Goal: Information Seeking & Learning: Learn about a topic

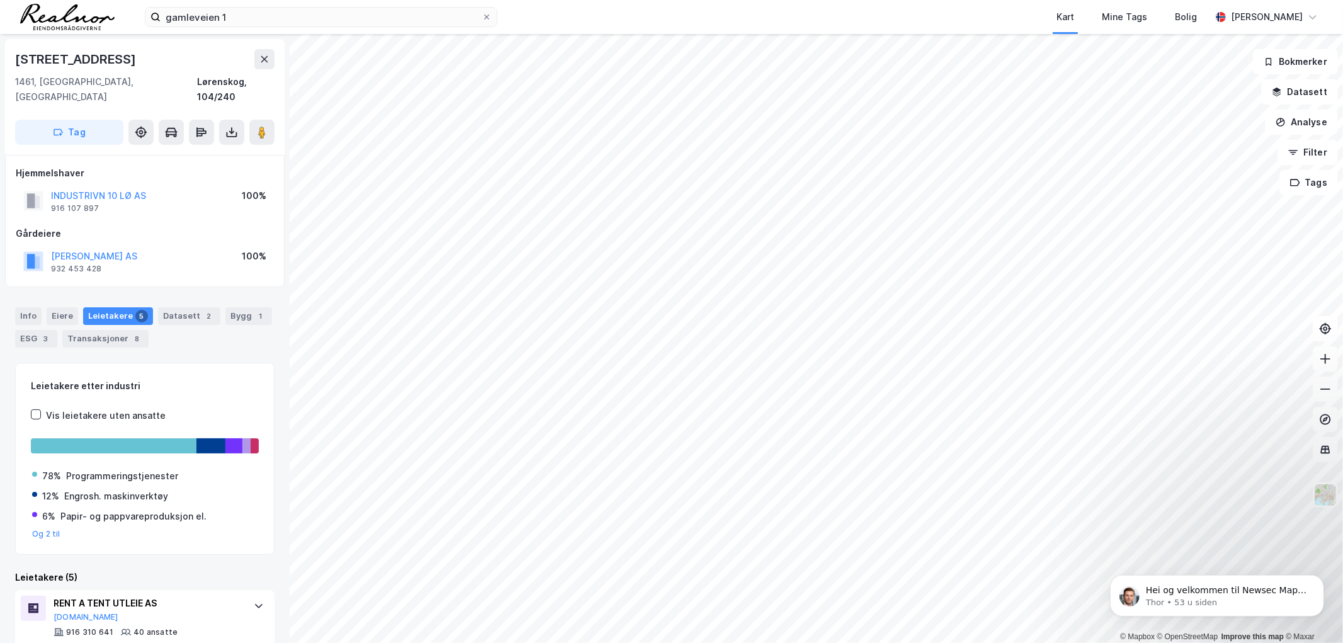
scroll to position [287, 0]
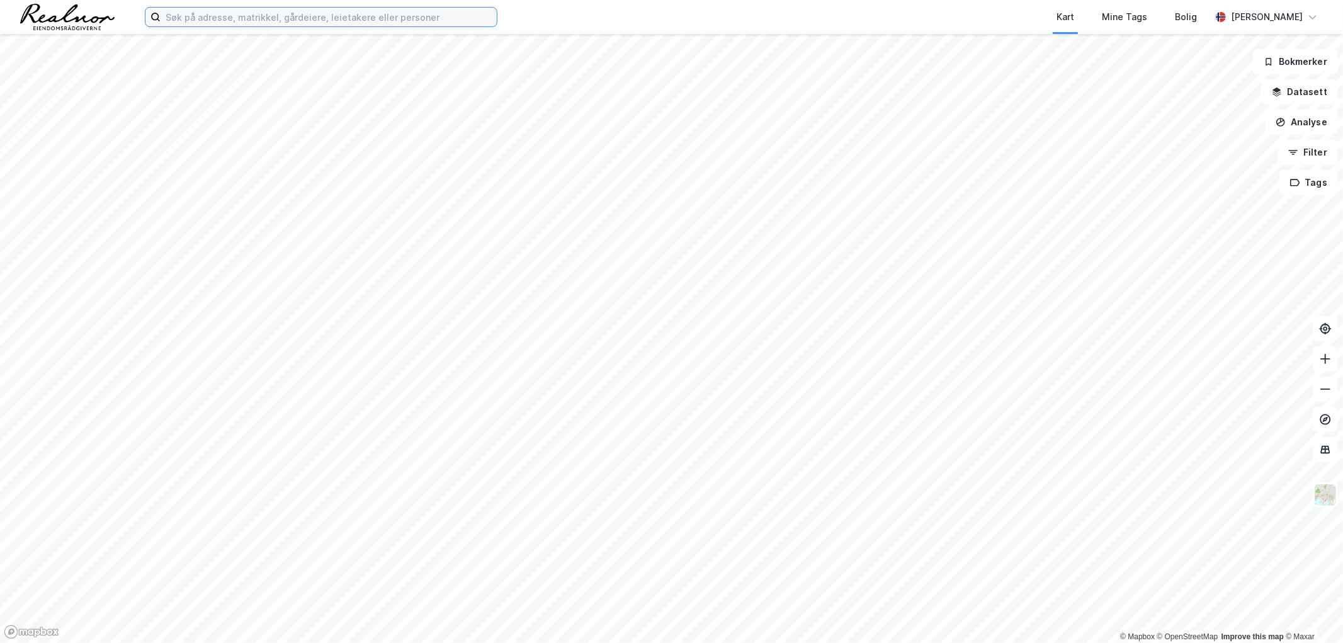
click at [354, 16] on input at bounding box center [329, 17] width 336 height 19
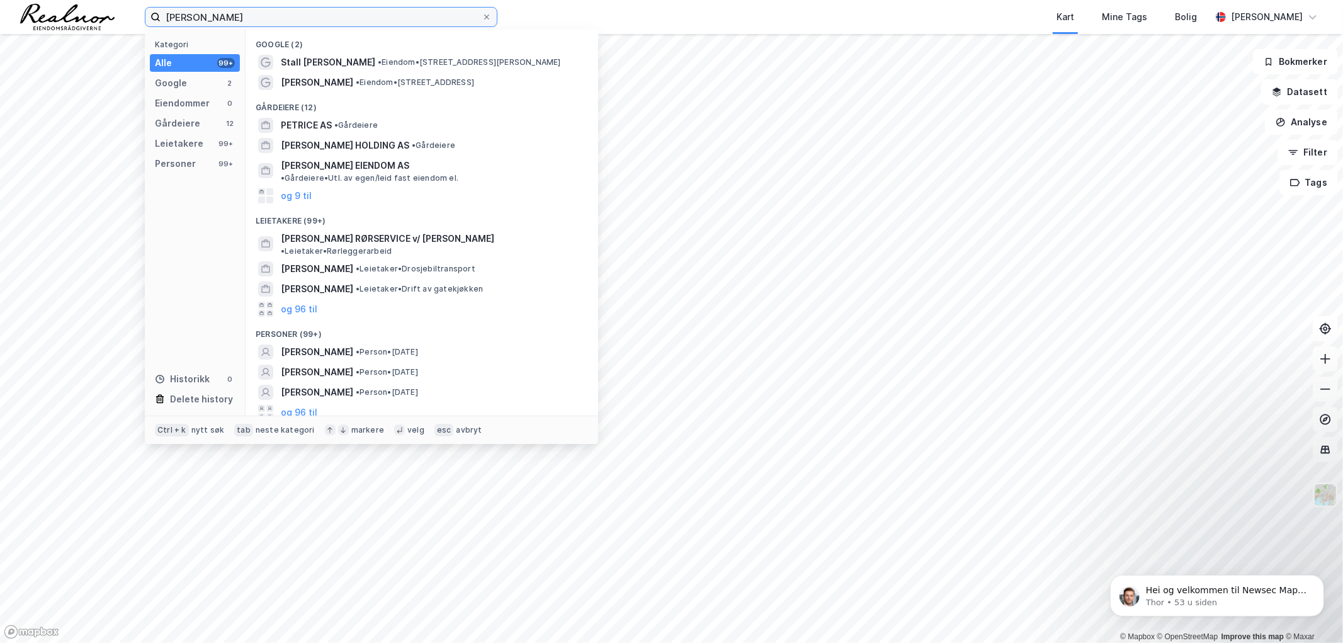
click at [270, 16] on input "[PERSON_NAME]" at bounding box center [321, 17] width 321 height 19
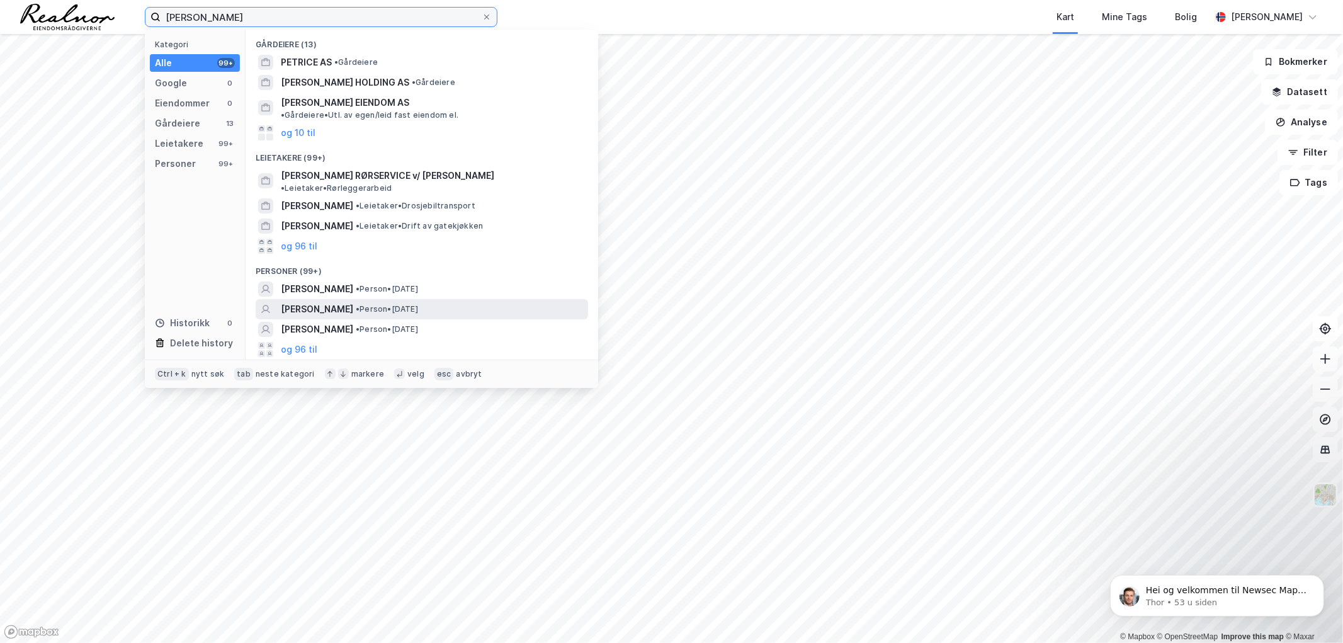
type input "[PERSON_NAME]"
click at [353, 302] on span "[PERSON_NAME]" at bounding box center [317, 309] width 72 height 15
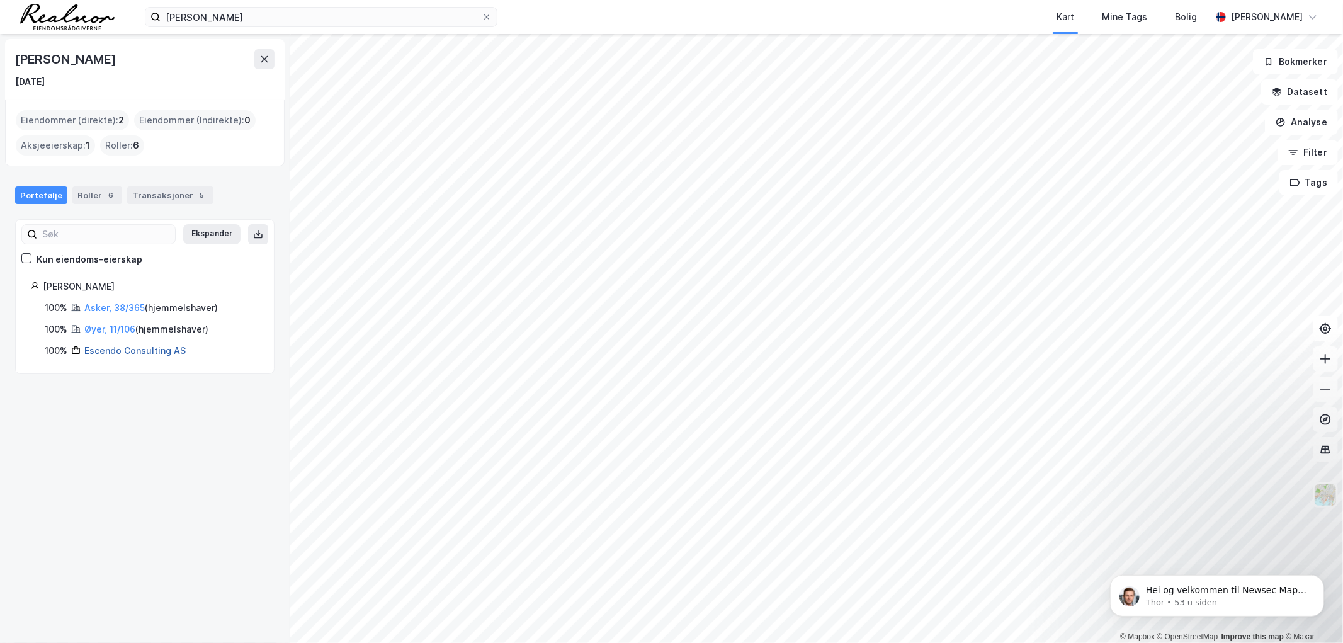
click at [108, 354] on link "Escendo Consulting AS" at bounding box center [134, 350] width 101 height 11
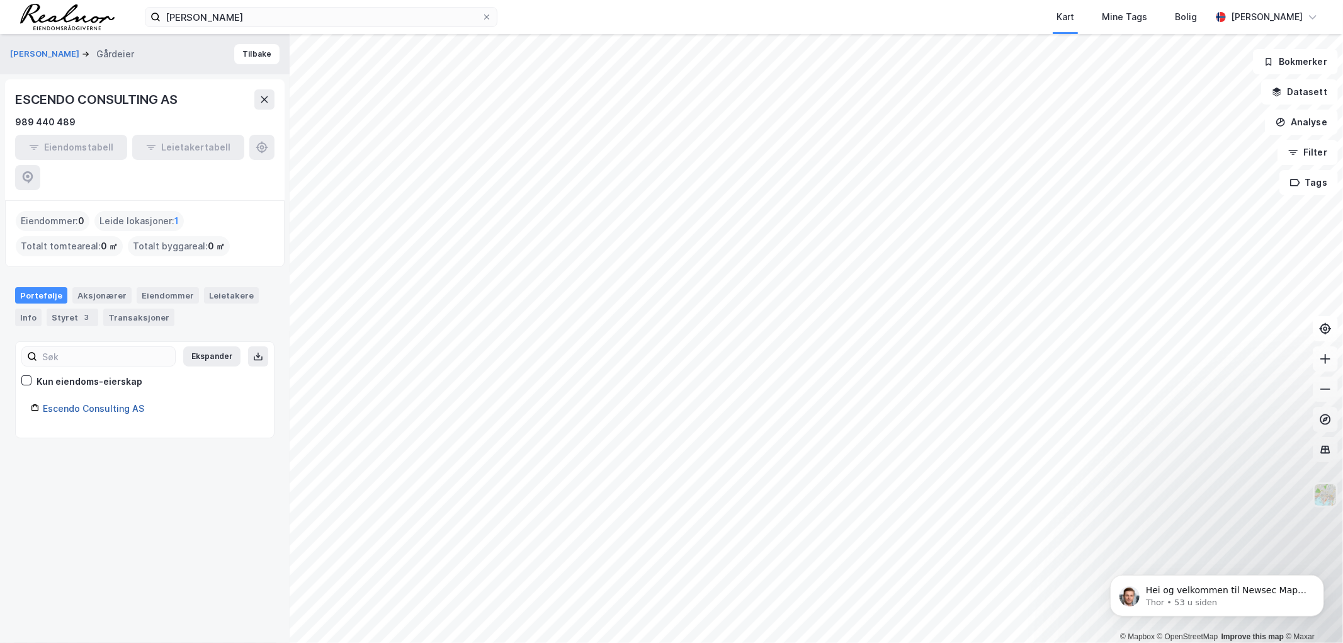
click at [76, 403] on link "Escendo Consulting AS" at bounding box center [93, 408] width 101 height 11
click at [114, 403] on link "Escendo Consulting AS" at bounding box center [93, 408] width 101 height 11
click at [80, 309] on div "Styret 3" at bounding box center [73, 318] width 52 height 18
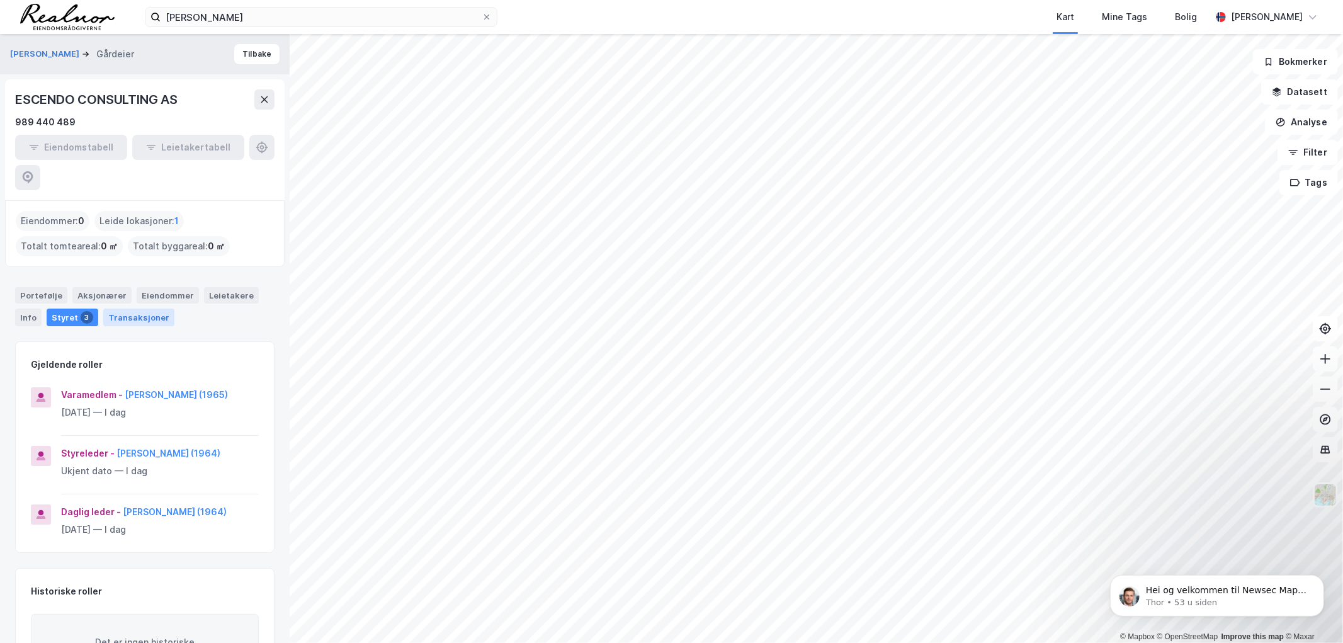
click at [134, 309] on div "Transaksjoner" at bounding box center [138, 318] width 71 height 18
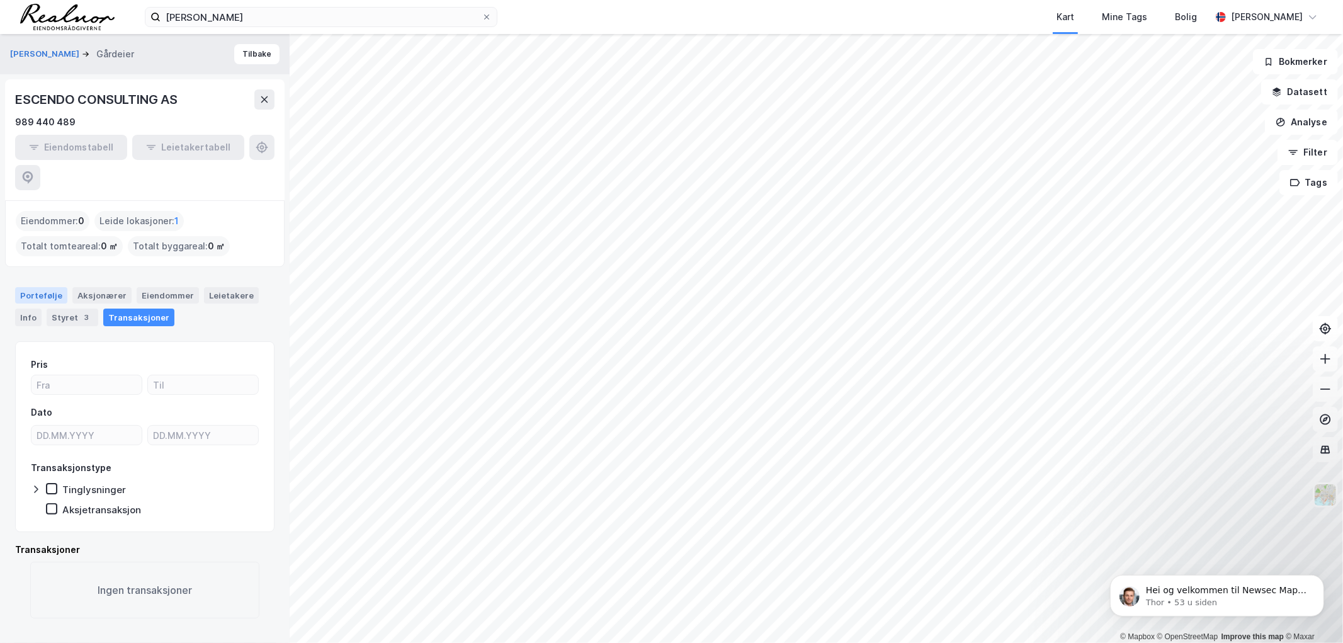
click at [40, 287] on div "Portefølje" at bounding box center [41, 295] width 52 height 16
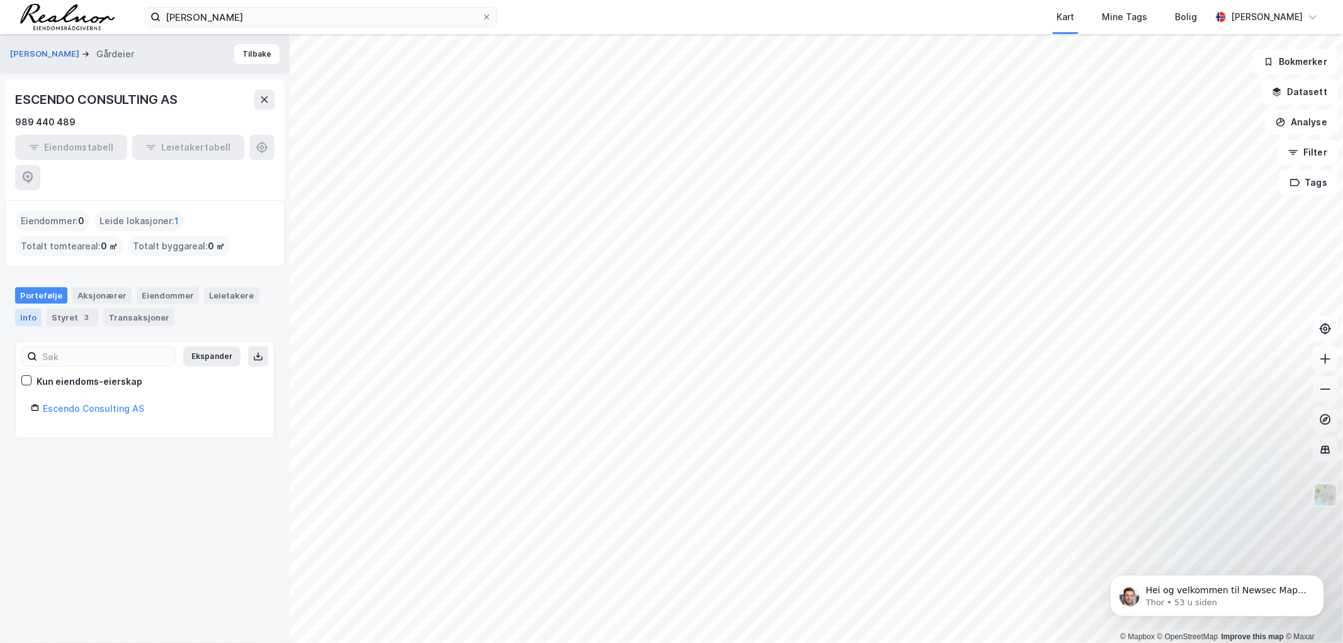
click at [36, 309] on div "Info" at bounding box center [28, 318] width 26 height 18
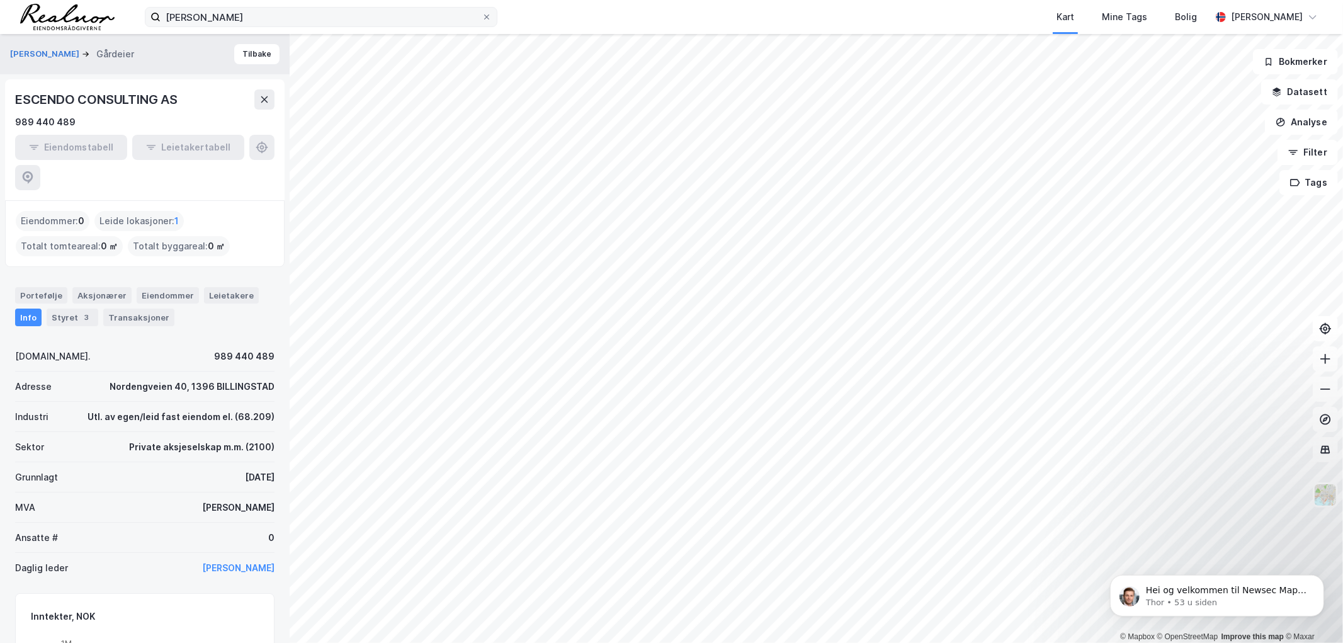
click at [487, 15] on icon at bounding box center [487, 17] width 8 height 8
click at [482, 15] on input "[PERSON_NAME]" at bounding box center [321, 17] width 321 height 19
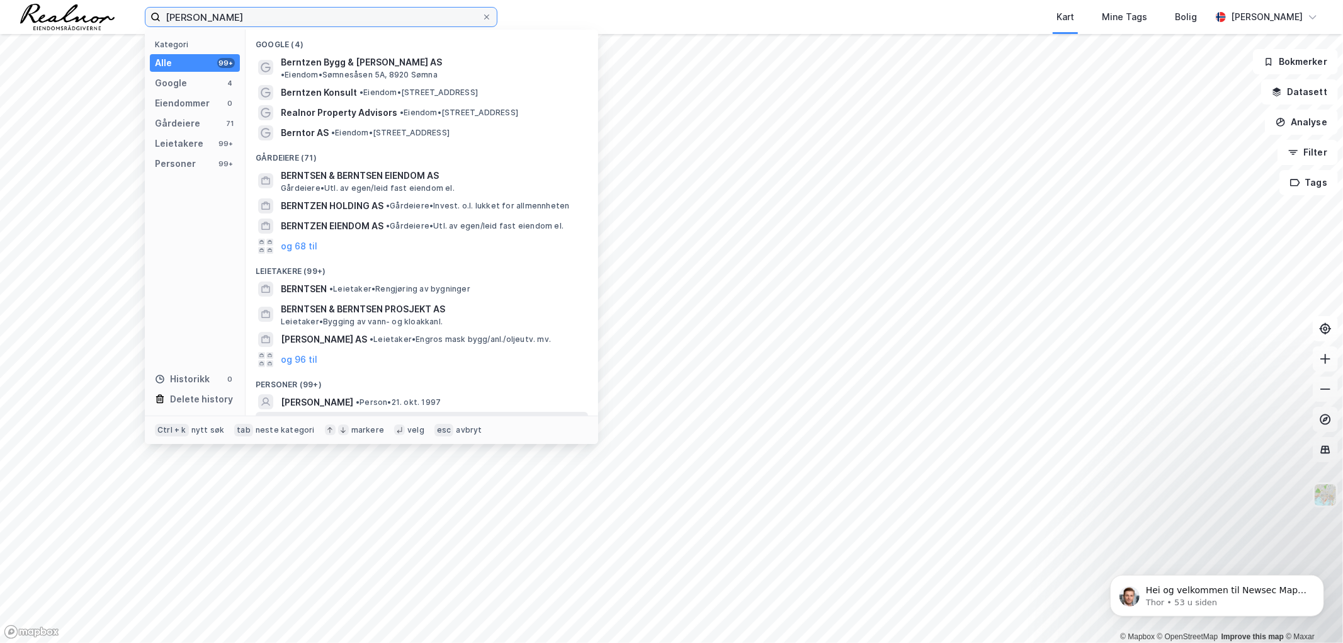
scroll to position [47, 0]
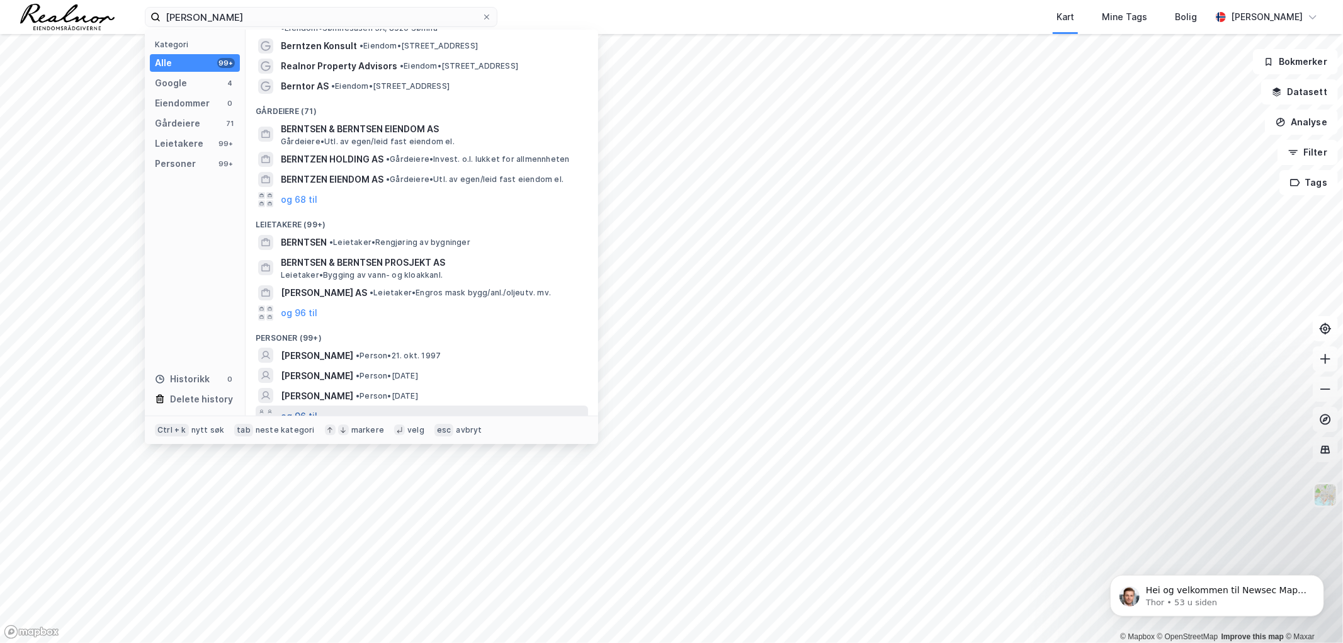
click at [304, 408] on button "og 96 til" at bounding box center [299, 415] width 37 height 15
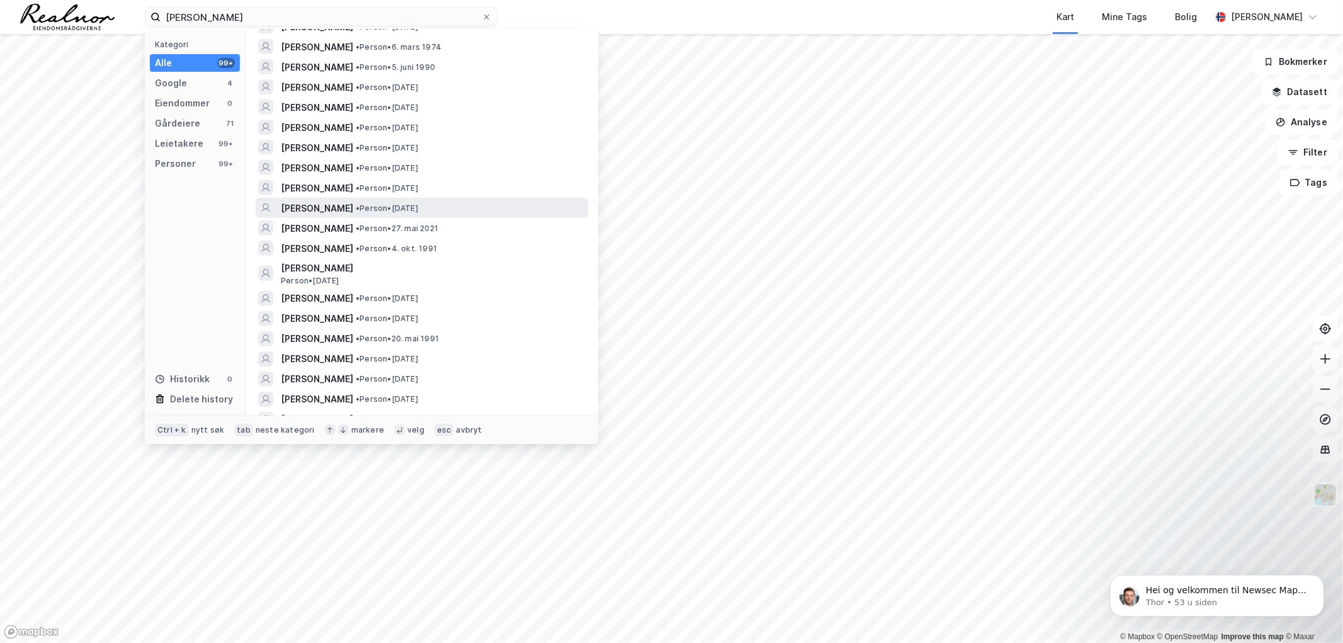
scroll to position [607, 0]
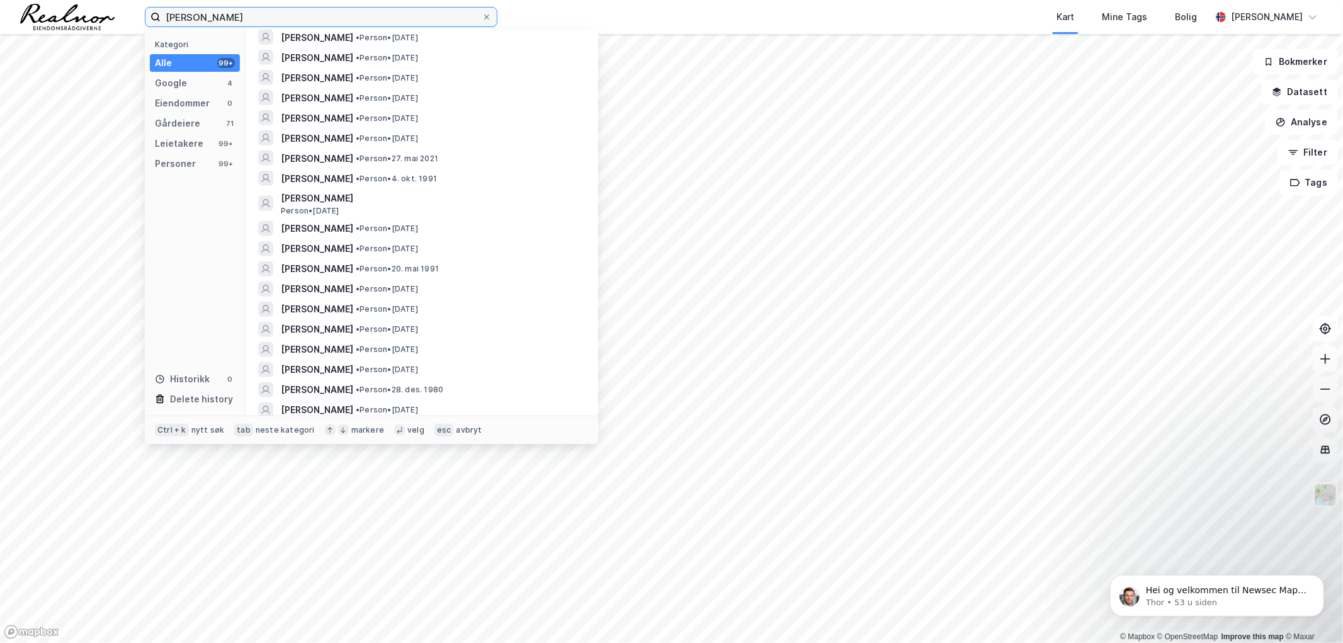
click at [215, 14] on input "[PERSON_NAME]" at bounding box center [321, 17] width 321 height 19
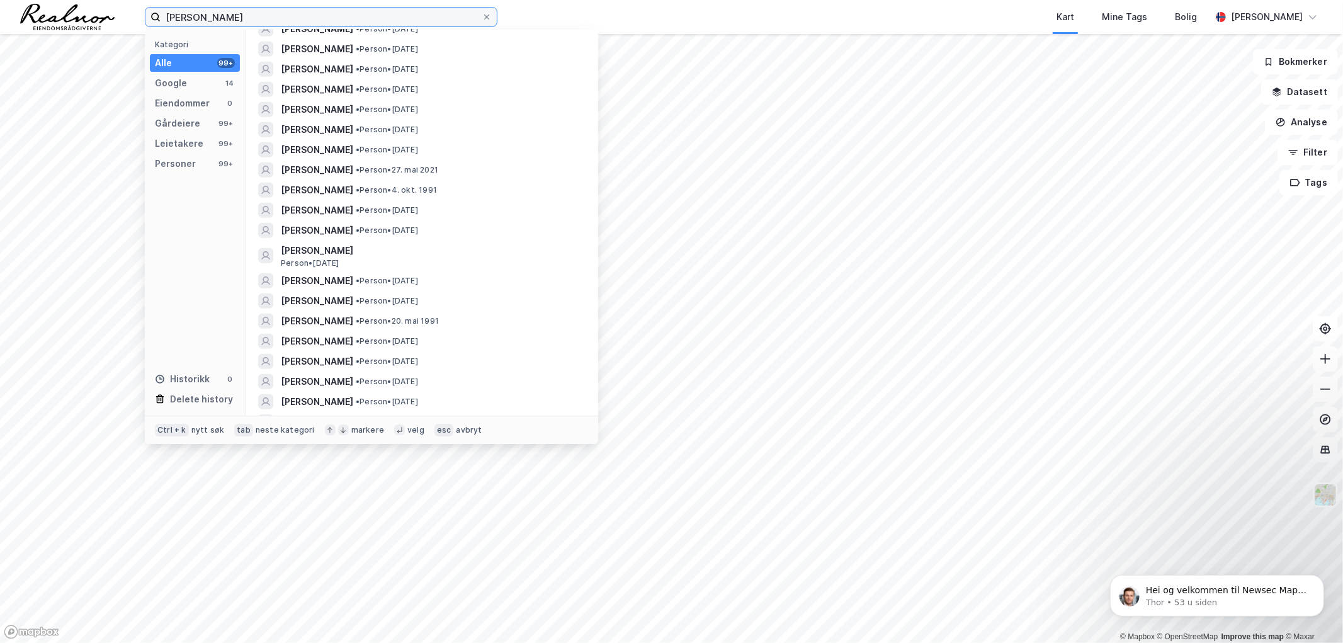
scroll to position [700, 0]
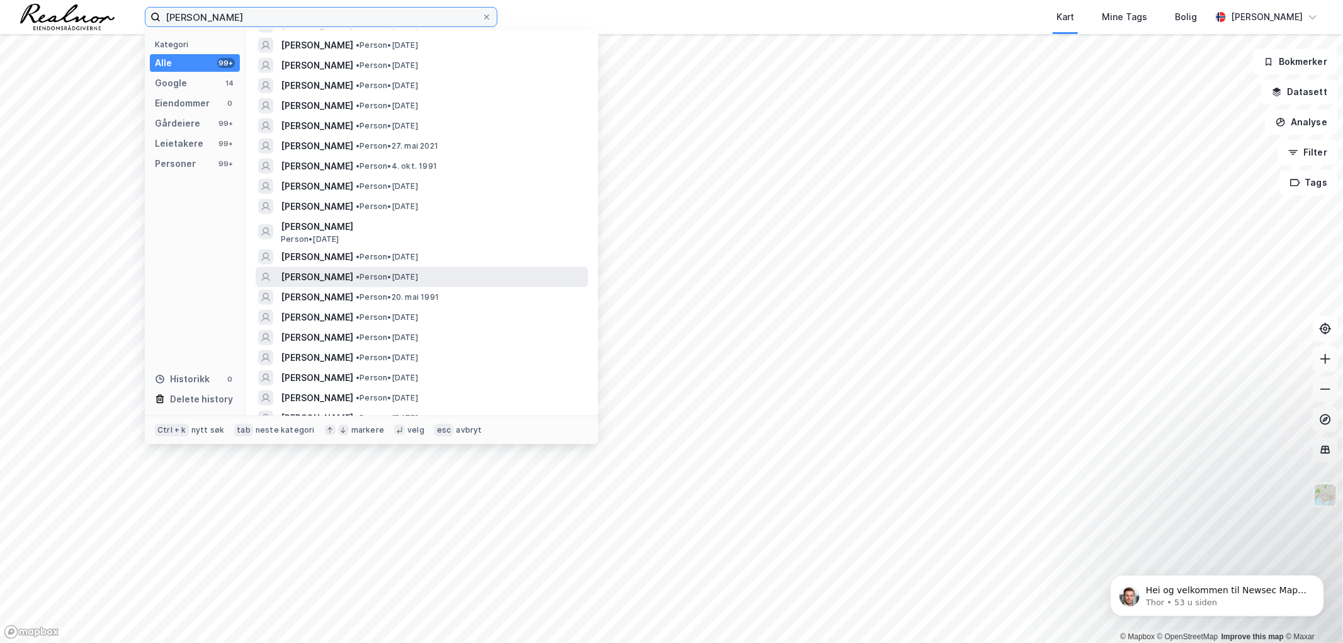
type input "[PERSON_NAME]"
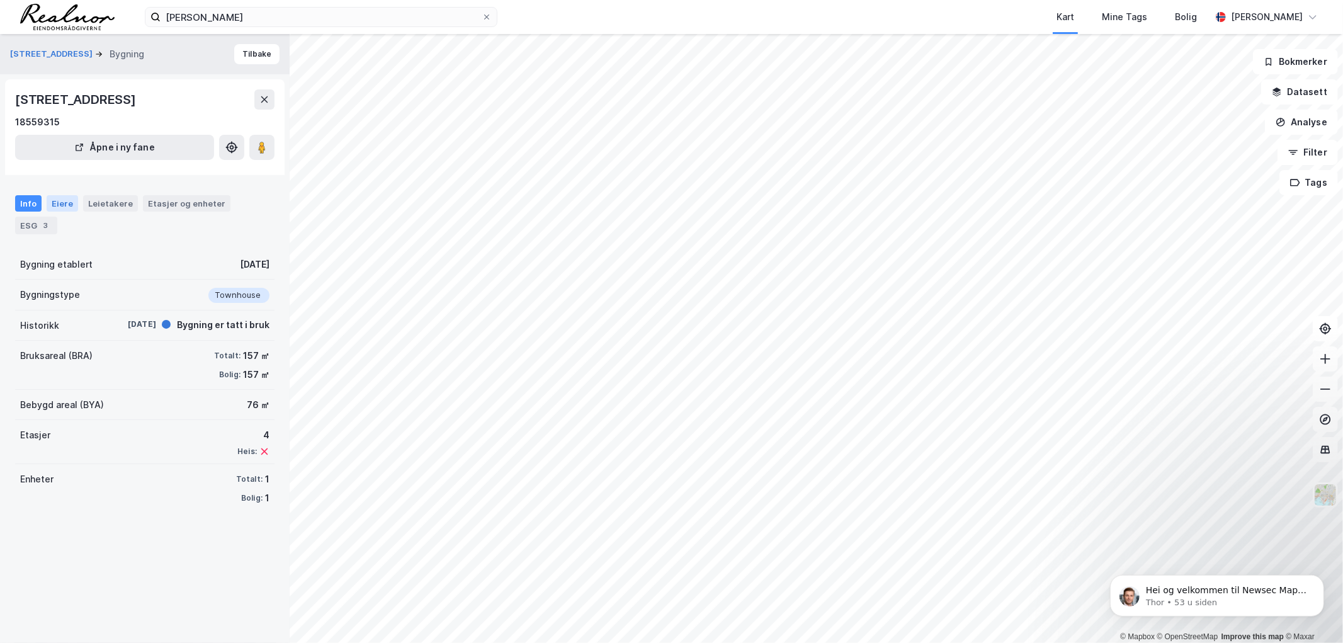
click at [49, 205] on div "Eiere" at bounding box center [62, 203] width 31 height 16
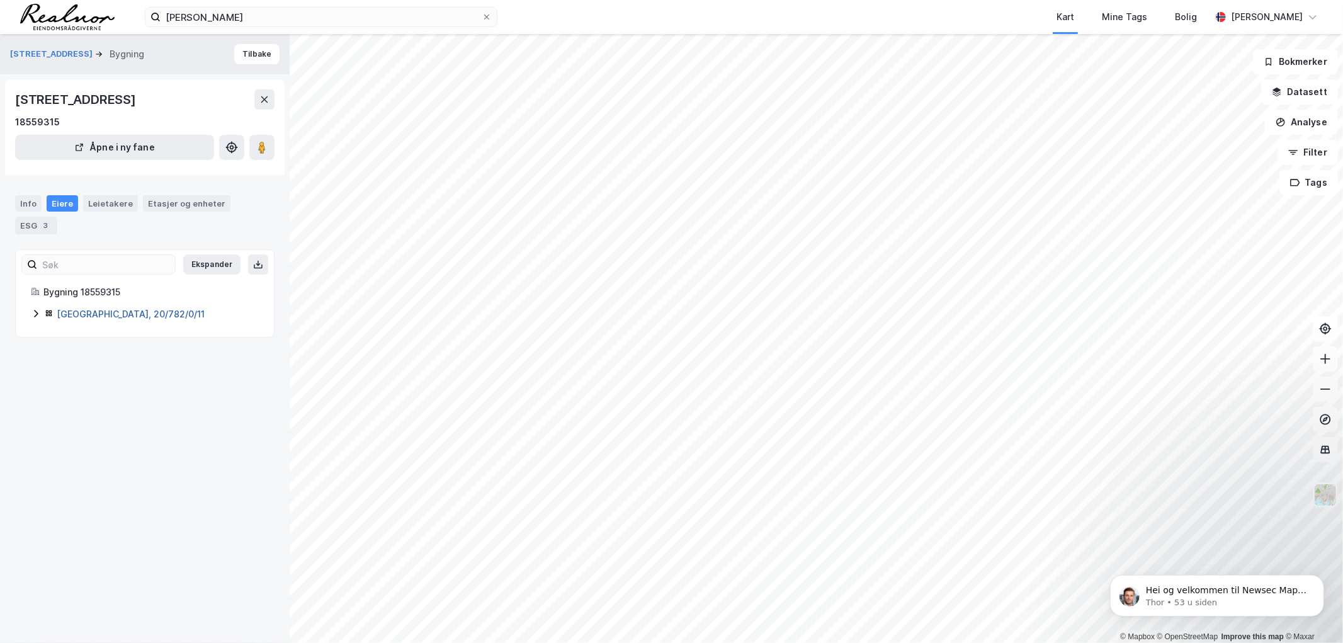
click at [111, 318] on link "[GEOGRAPHIC_DATA], 20/782/0/11" at bounding box center [131, 314] width 148 height 11
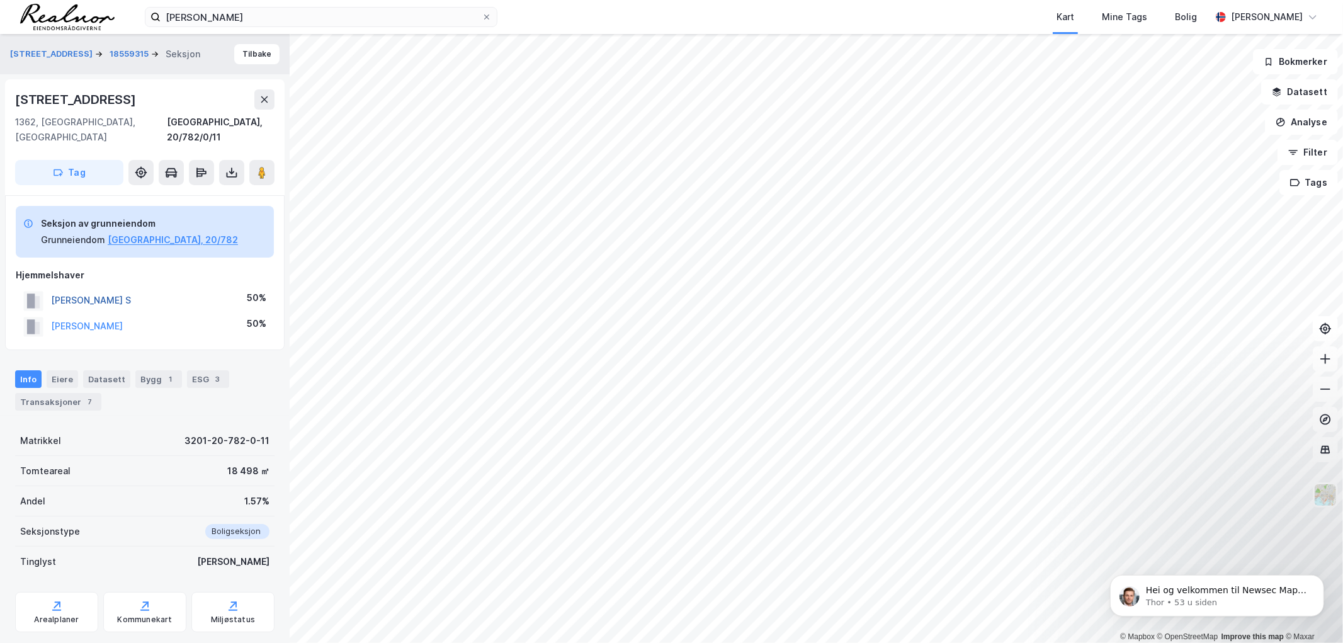
click at [0, 0] on button "[PERSON_NAME] S" at bounding box center [0, 0] width 0 height 0
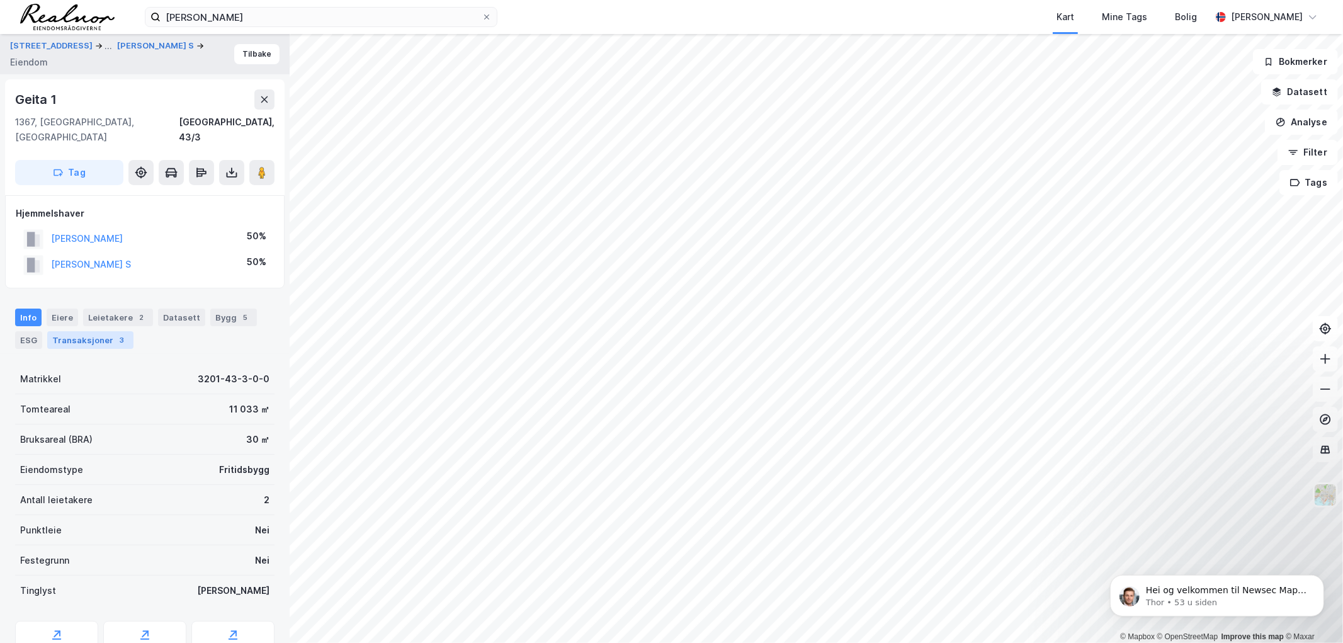
click at [95, 331] on div "Transaksjoner 3" at bounding box center [90, 340] width 86 height 18
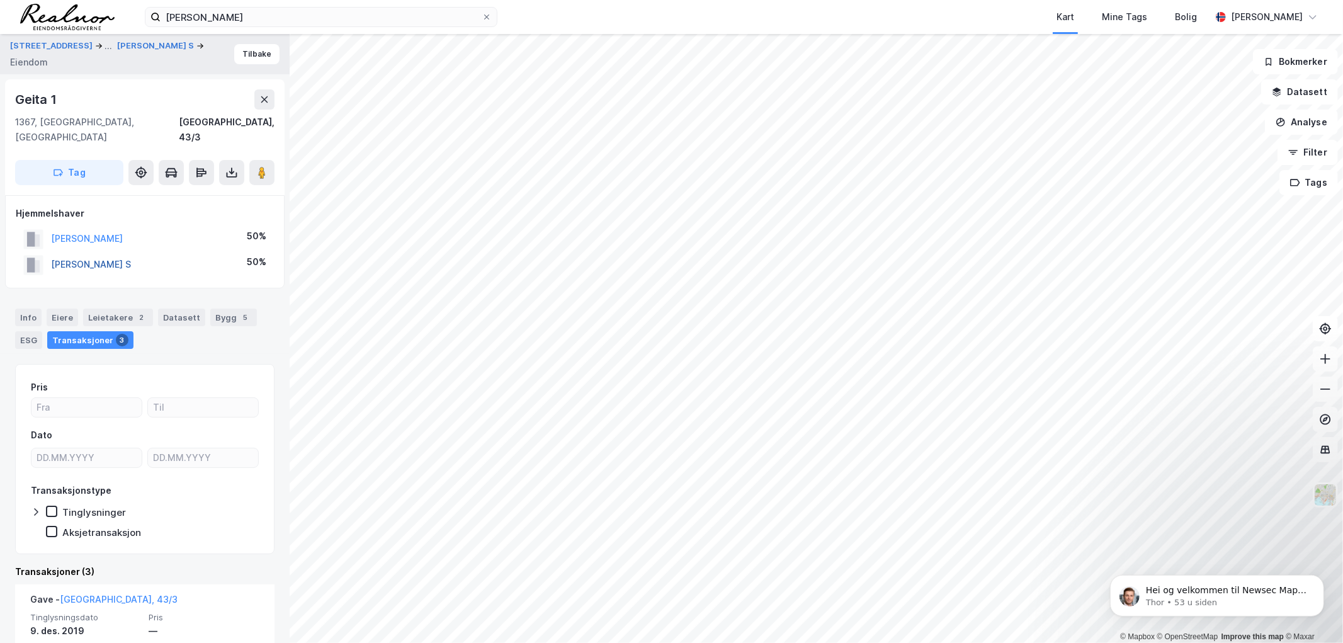
click at [0, 0] on button "[PERSON_NAME] S" at bounding box center [0, 0] width 0 height 0
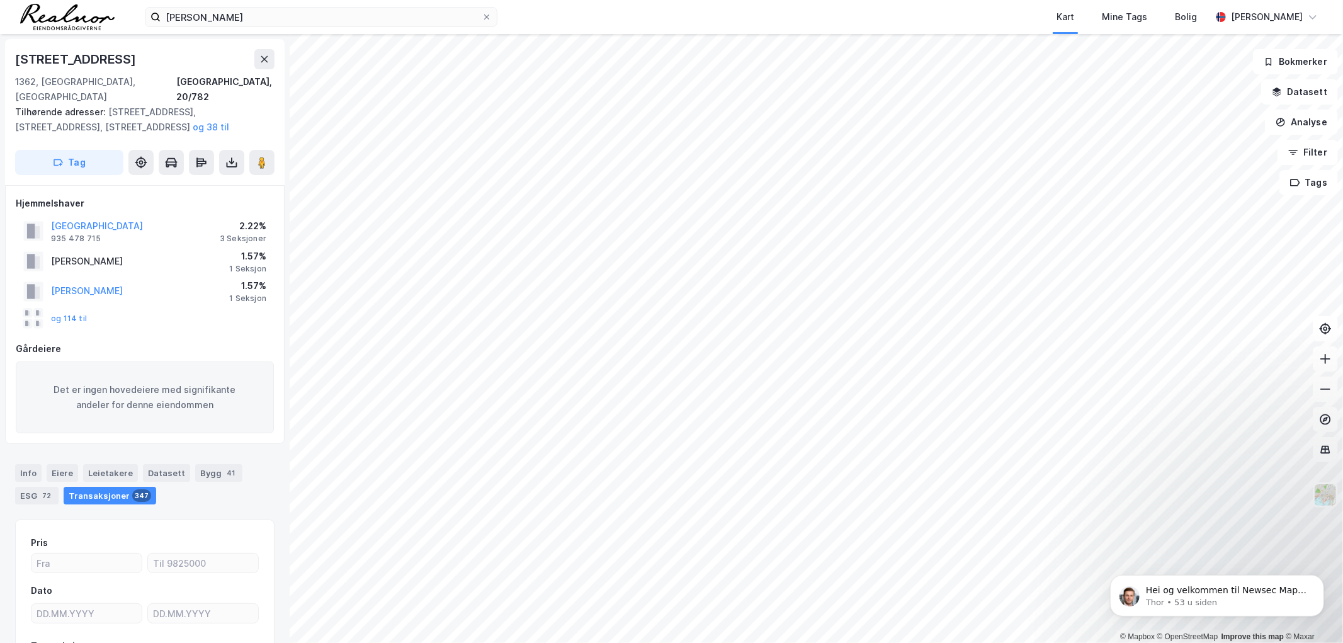
scroll to position [11, 0]
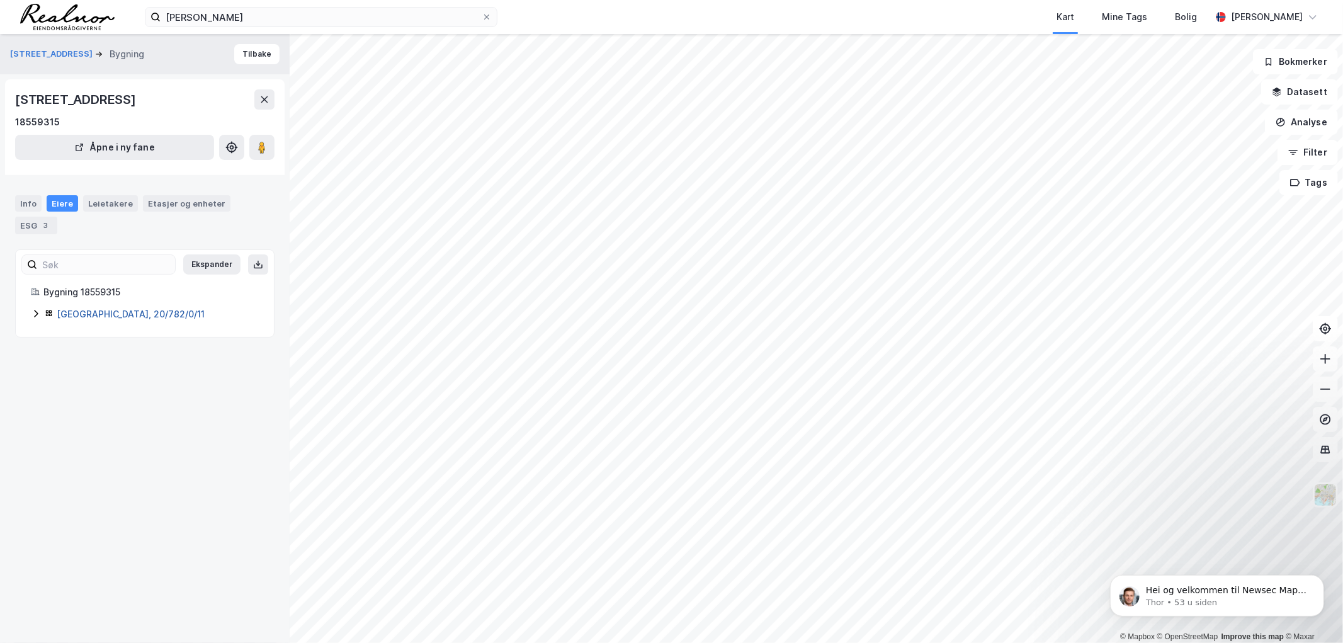
click at [109, 311] on link "[GEOGRAPHIC_DATA], 20/782/0/11" at bounding box center [131, 314] width 148 height 11
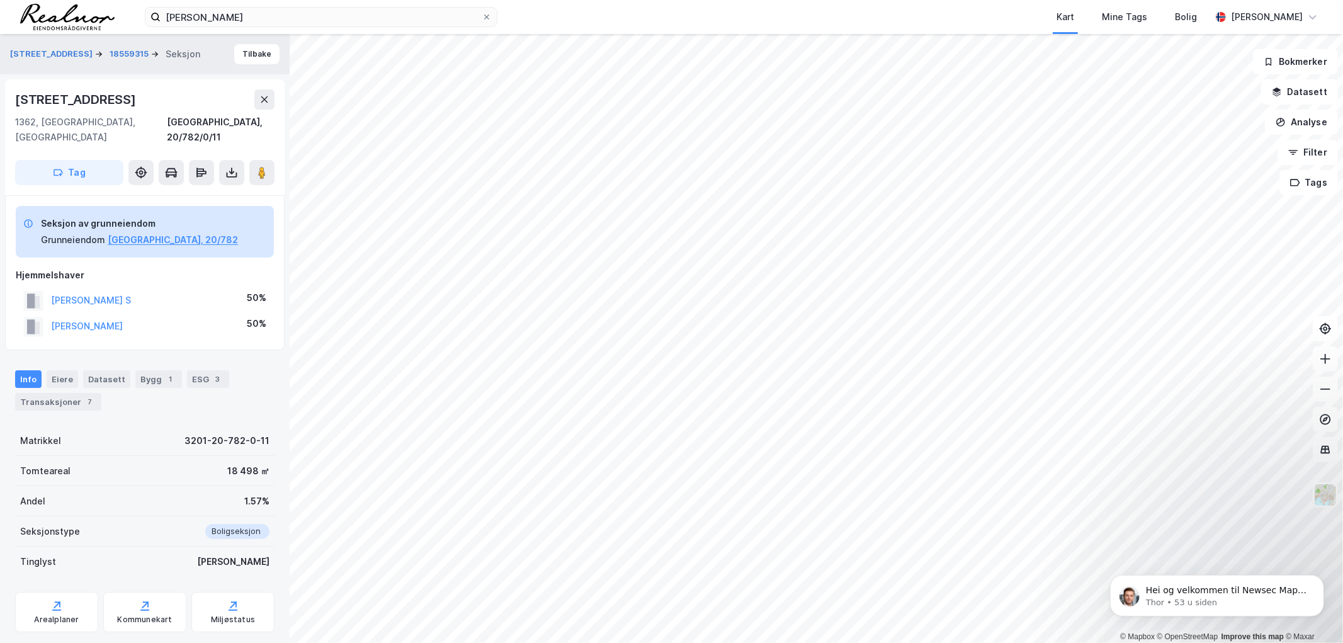
scroll to position [11, 0]
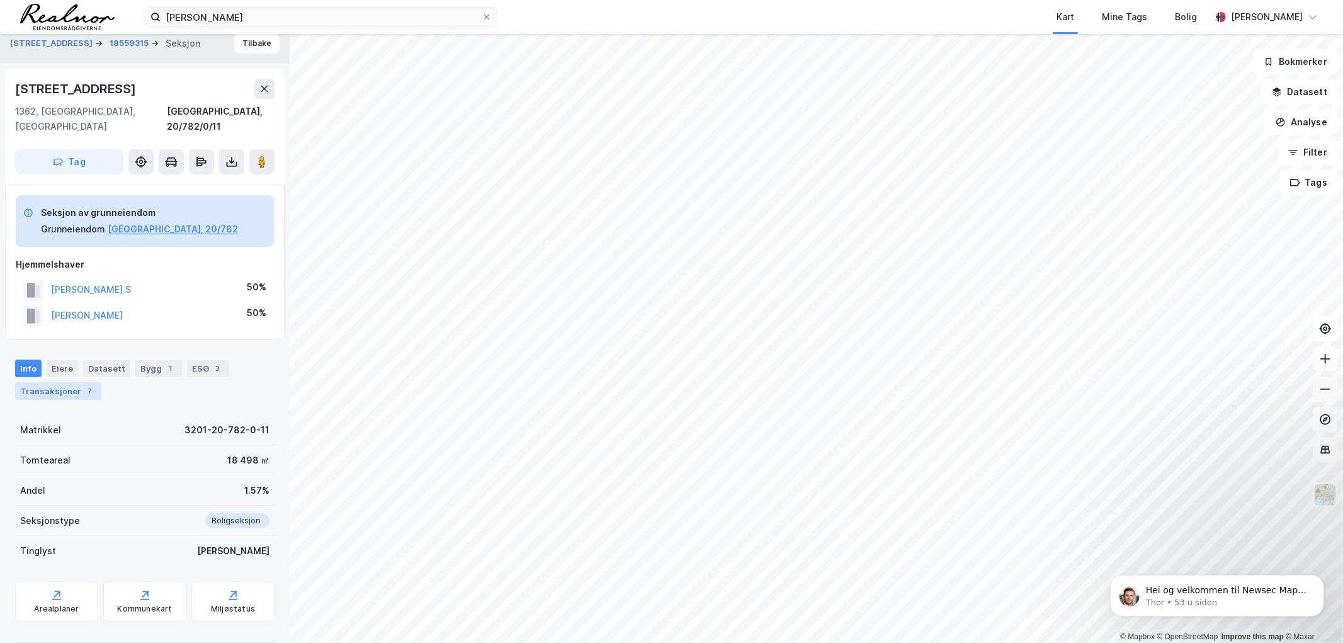
click at [64, 382] on div "Transaksjoner 7" at bounding box center [58, 391] width 86 height 18
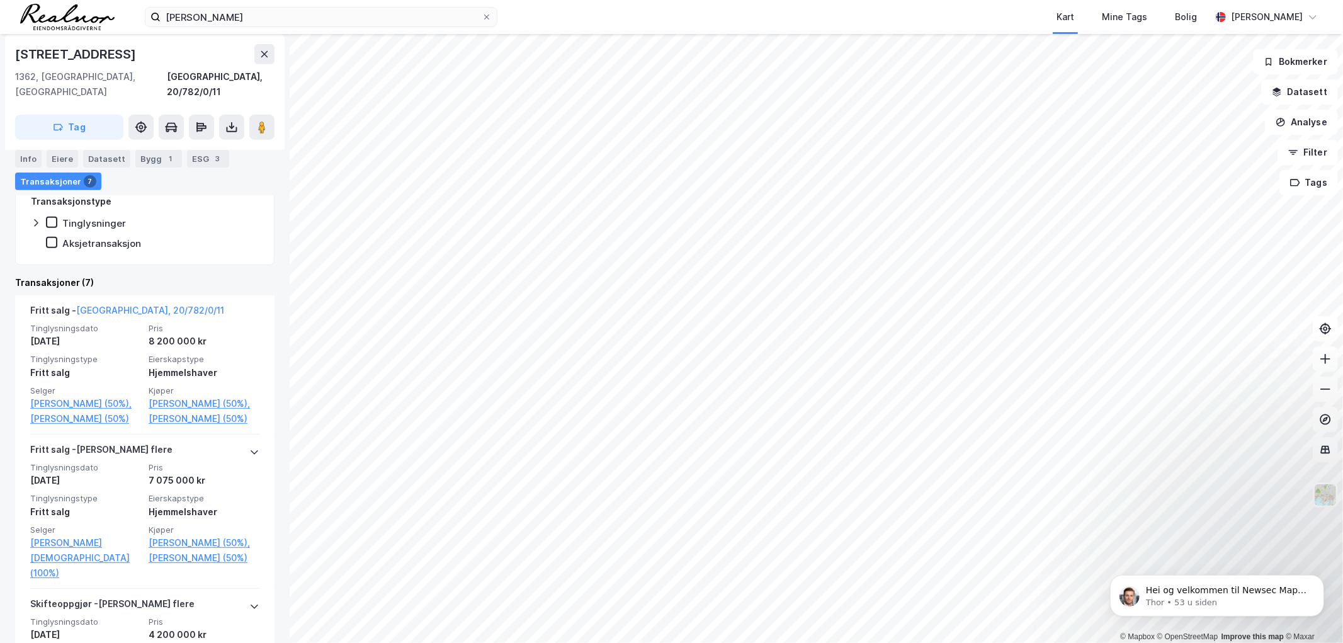
scroll to position [353, 0]
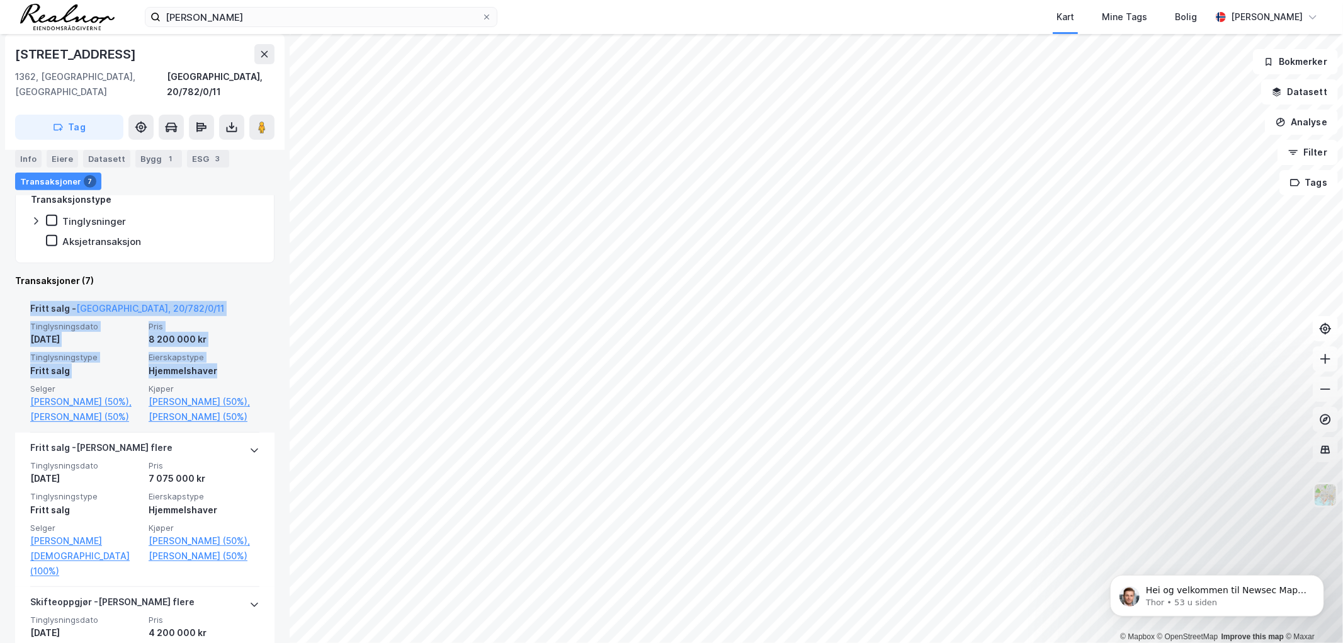
drag, startPoint x: 28, startPoint y: 302, endPoint x: 231, endPoint y: 355, distance: 209.6
click at [231, 355] on div "Fritt salg - [GEOGRAPHIC_DATA], 20/782/0/11 Tinglysningsdato [DATE] Pris 8 200 …" at bounding box center [144, 363] width 259 height 139
click at [213, 332] on div "Tinglysningsdato [DATE] Pris 8 200 000 kr Tinglysningstype Fritt salg Eierskaps…" at bounding box center [144, 372] width 229 height 103
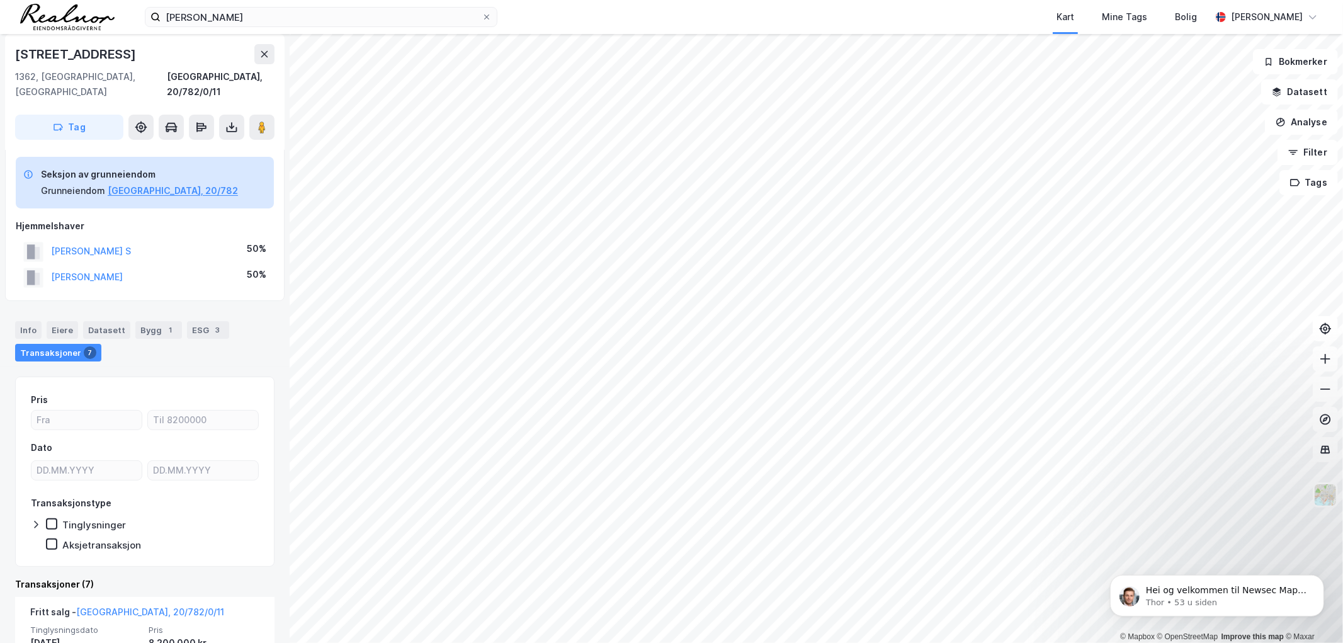
scroll to position [3, 0]
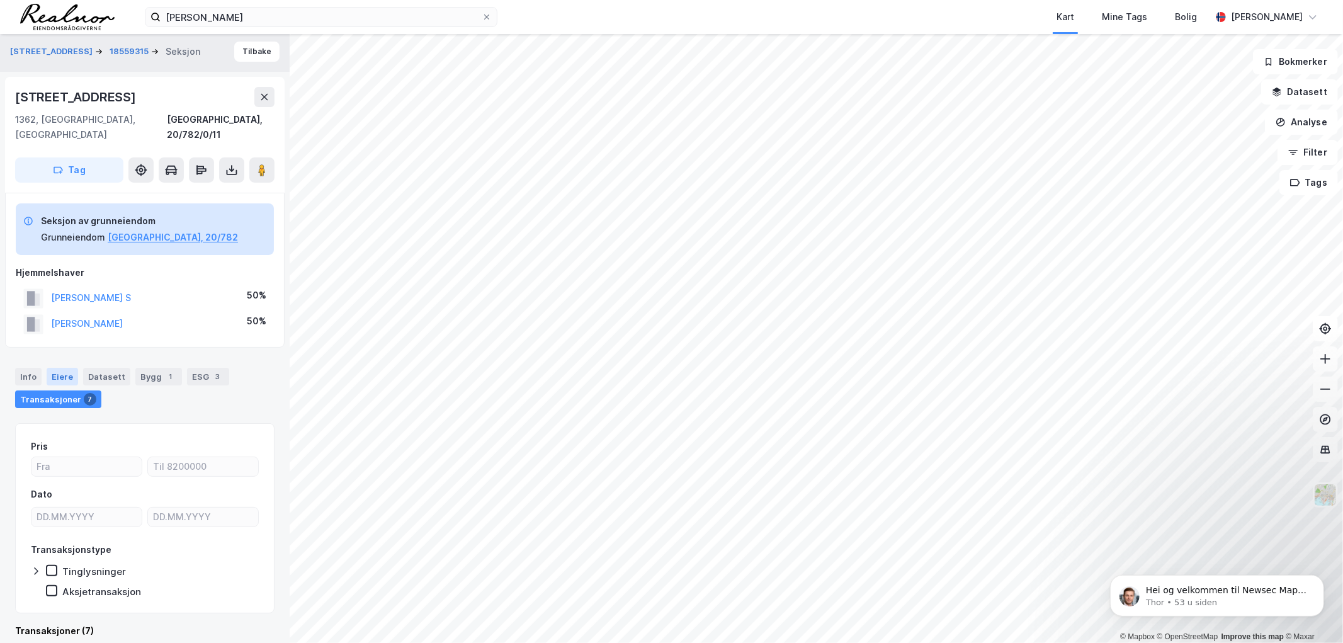
click at [61, 368] on div "Eiere" at bounding box center [62, 377] width 31 height 18
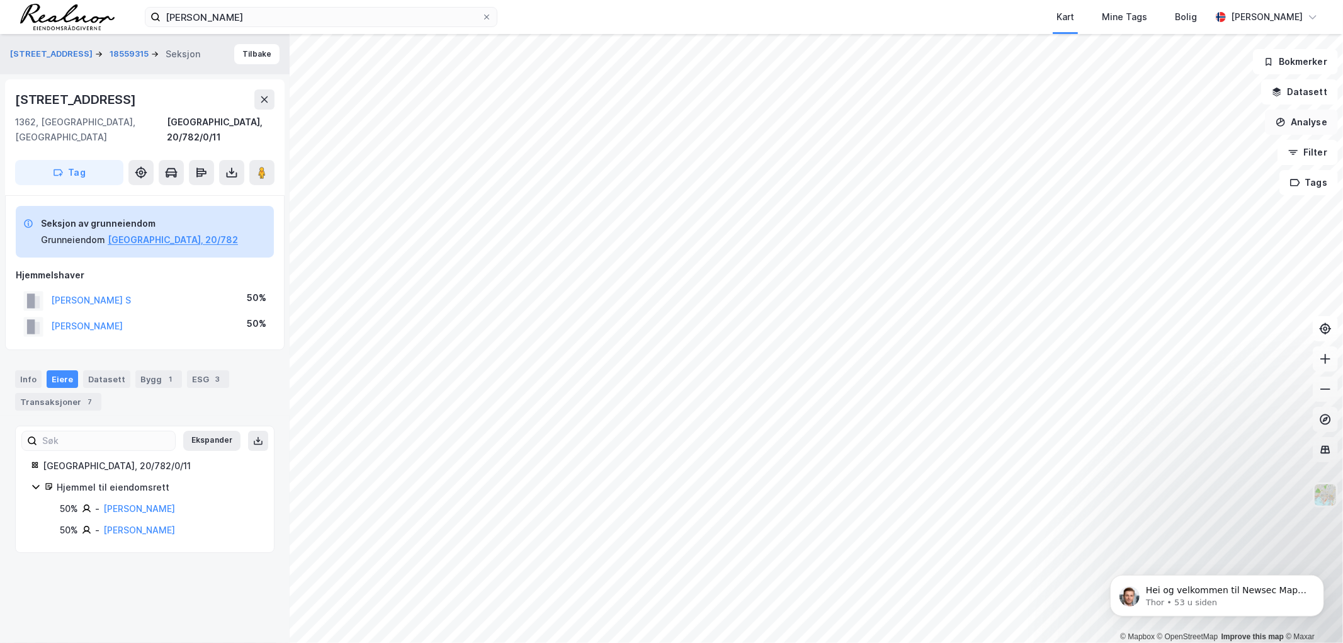
click at [1307, 120] on button "Analyse" at bounding box center [1301, 122] width 73 height 25
click at [1166, 127] on div "Mål avstand" at bounding box center [1192, 123] width 110 height 11
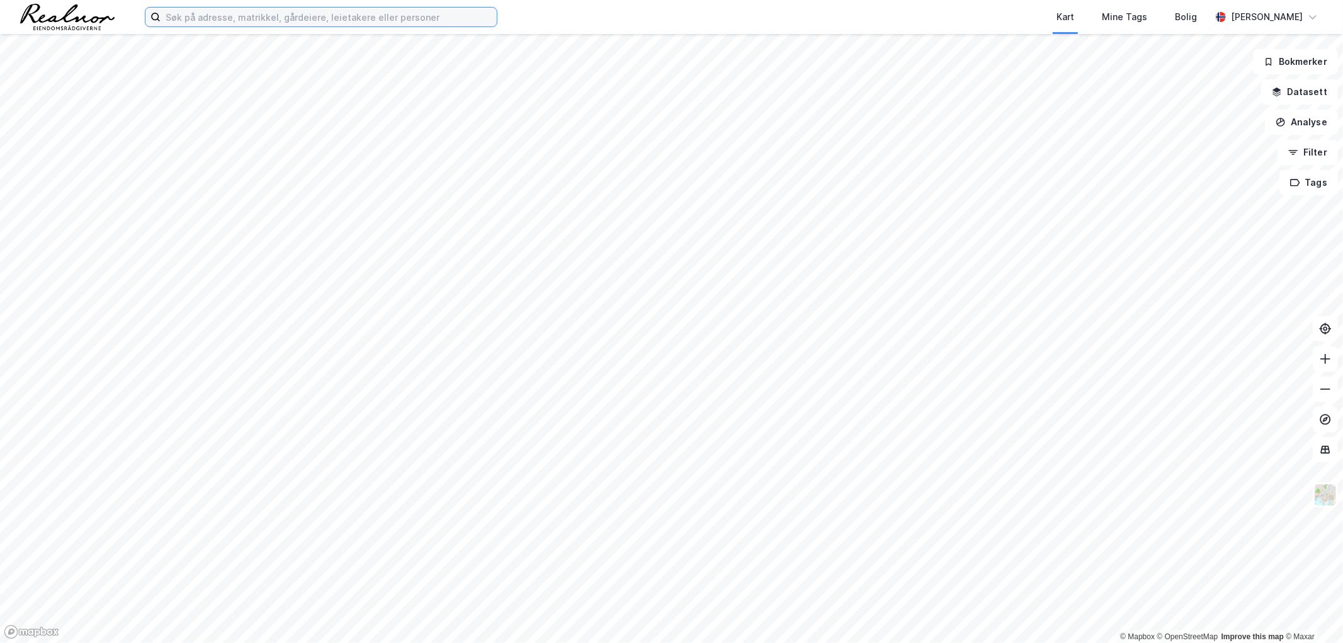
click at [248, 13] on input at bounding box center [329, 17] width 336 height 19
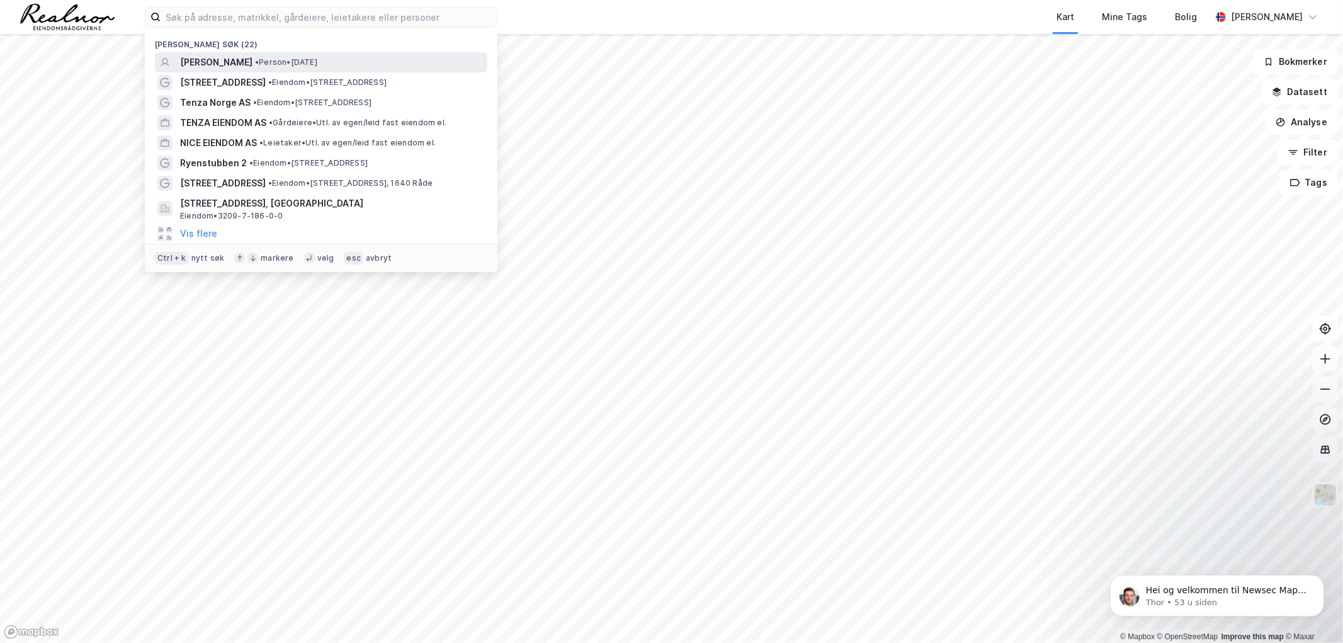
drag, startPoint x: 447, startPoint y: 62, endPoint x: 161, endPoint y: 63, distance: 286.0
click at [161, 63] on icon at bounding box center [165, 62] width 10 height 10
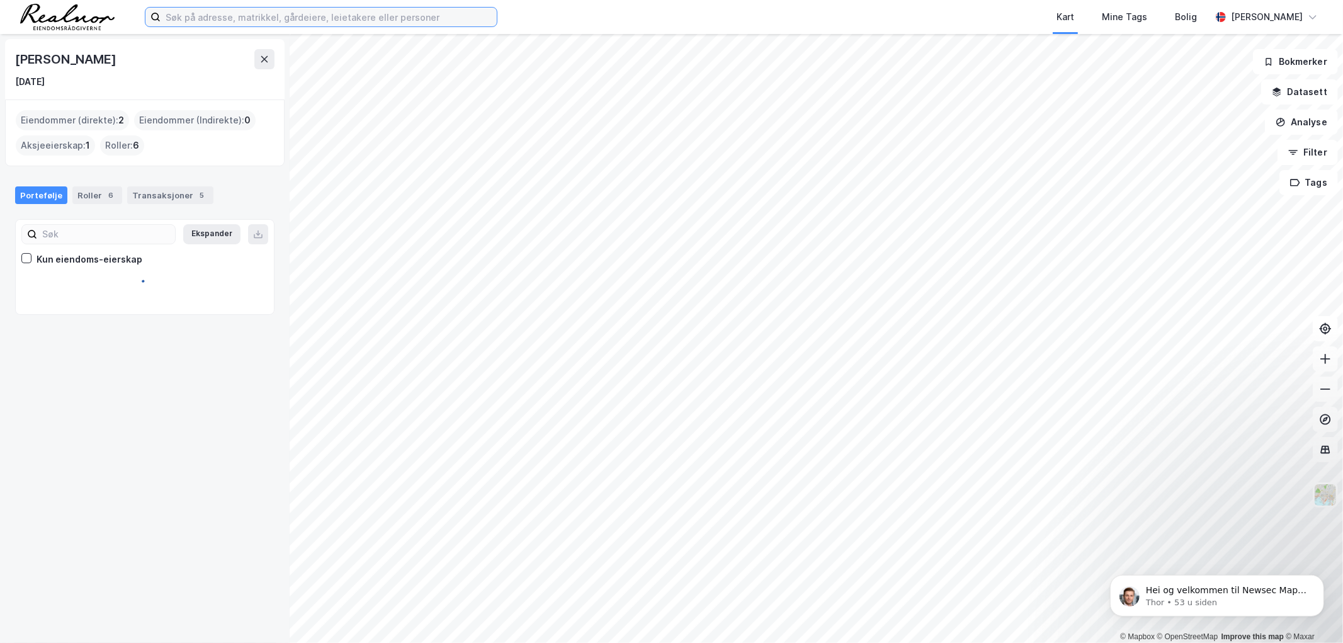
click at [202, 16] on input at bounding box center [329, 17] width 336 height 19
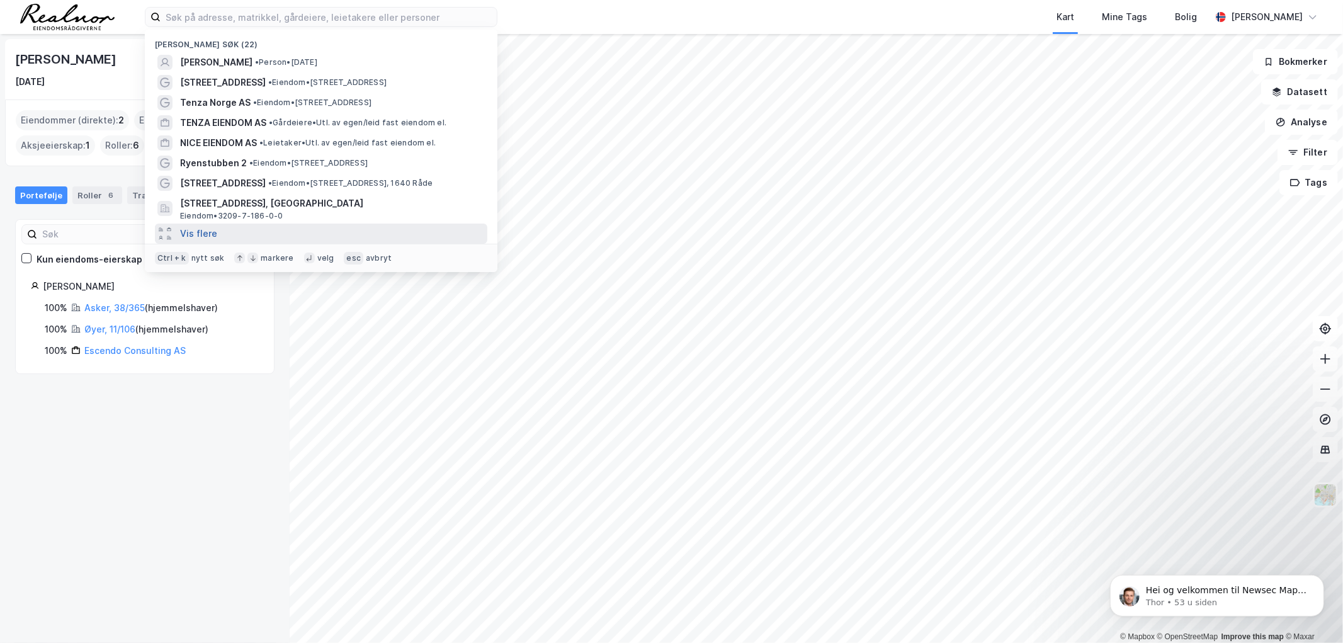
click at [202, 228] on button "Vis flere" at bounding box center [198, 233] width 37 height 15
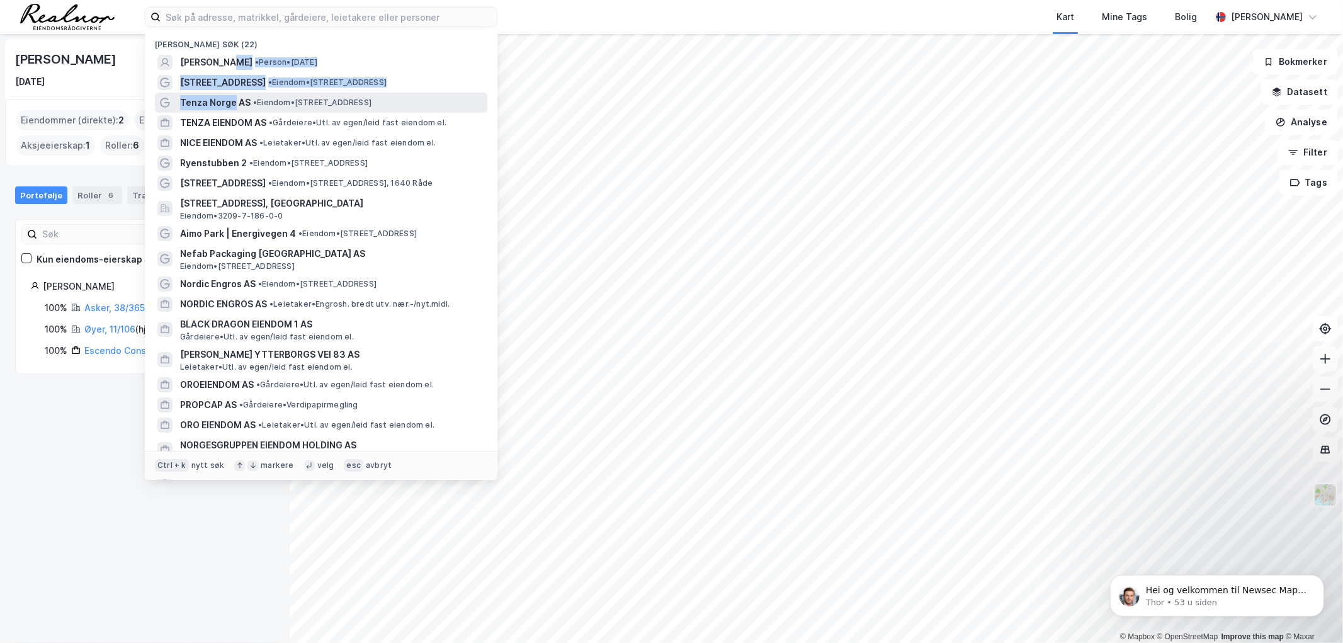
drag, startPoint x: 231, startPoint y: 65, endPoint x: 234, endPoint y: 103, distance: 37.9
click at [234, 110] on div "Nylige søk (22) PATRICK VERNER RAGNVALD TEPFERS • Person • 2. apr. 1964 Gamleve…" at bounding box center [321, 255] width 353 height 450
click at [464, 59] on div "PATRICK VERNER RAGNVALD TEPFERS • Person • 2. apr. 1964" at bounding box center [332, 62] width 305 height 15
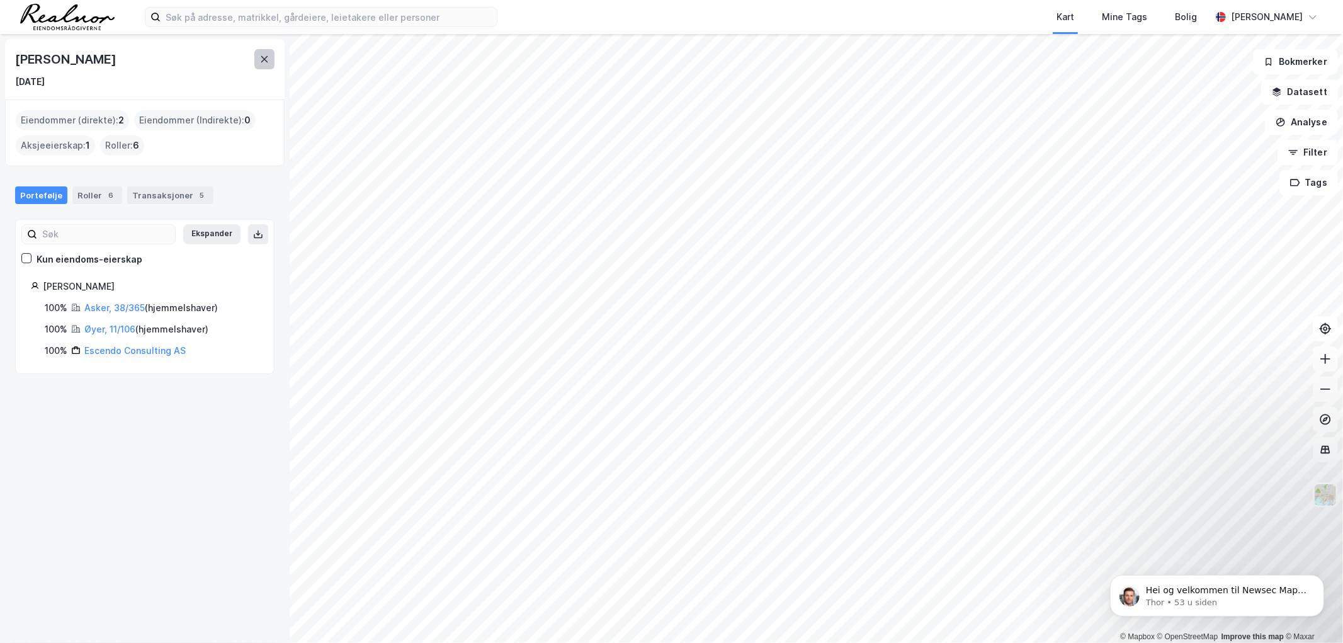
click at [261, 58] on icon at bounding box center [264, 59] width 10 height 10
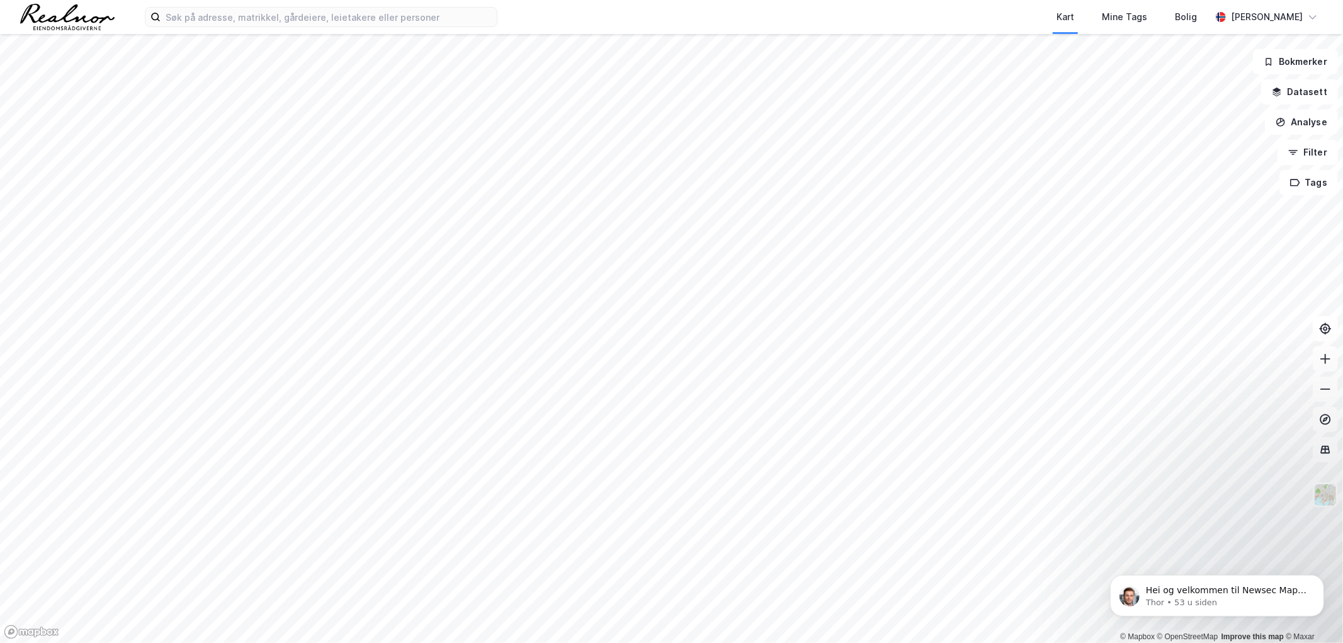
click at [274, 32] on div "Kart Mine Tags Bolig Stine Isaksen" at bounding box center [671, 17] width 1343 height 34
click at [274, 20] on input at bounding box center [329, 17] width 336 height 19
click at [224, 15] on input at bounding box center [329, 17] width 336 height 19
click at [242, 18] on input "d" at bounding box center [321, 17] width 321 height 19
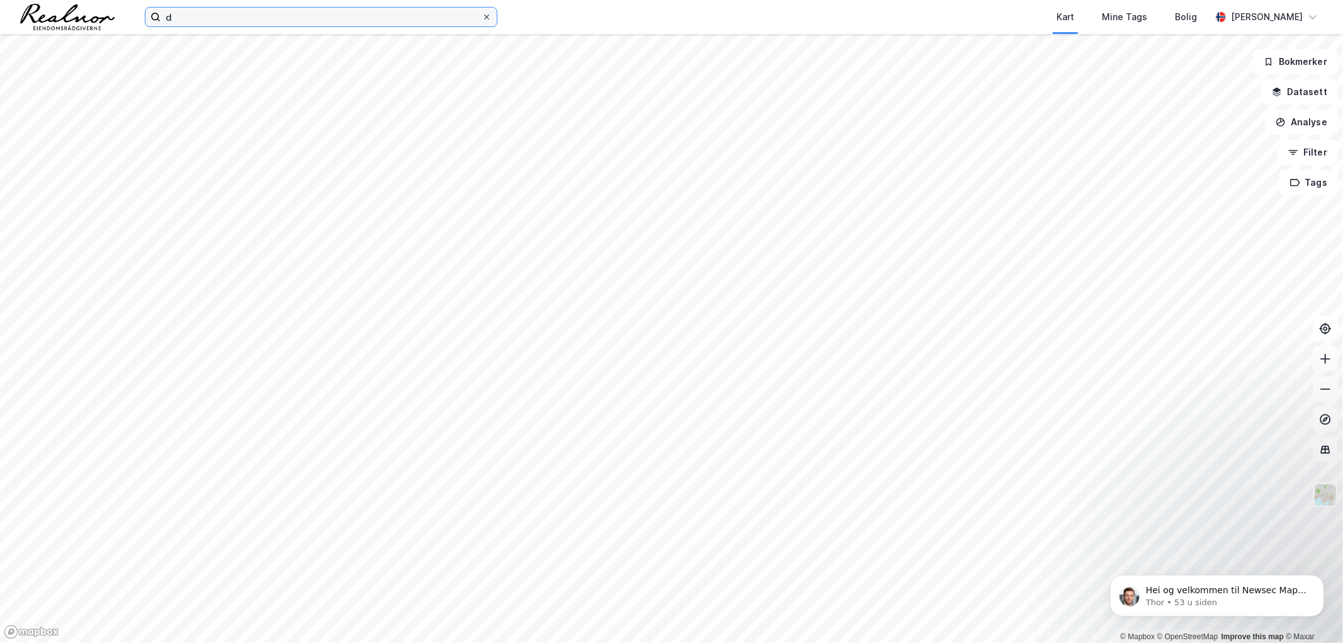
type input "d"
click at [484, 16] on icon at bounding box center [487, 17] width 8 height 8
click at [482, 16] on input "d" at bounding box center [321, 17] width 321 height 19
click at [269, 17] on input at bounding box center [329, 17] width 336 height 19
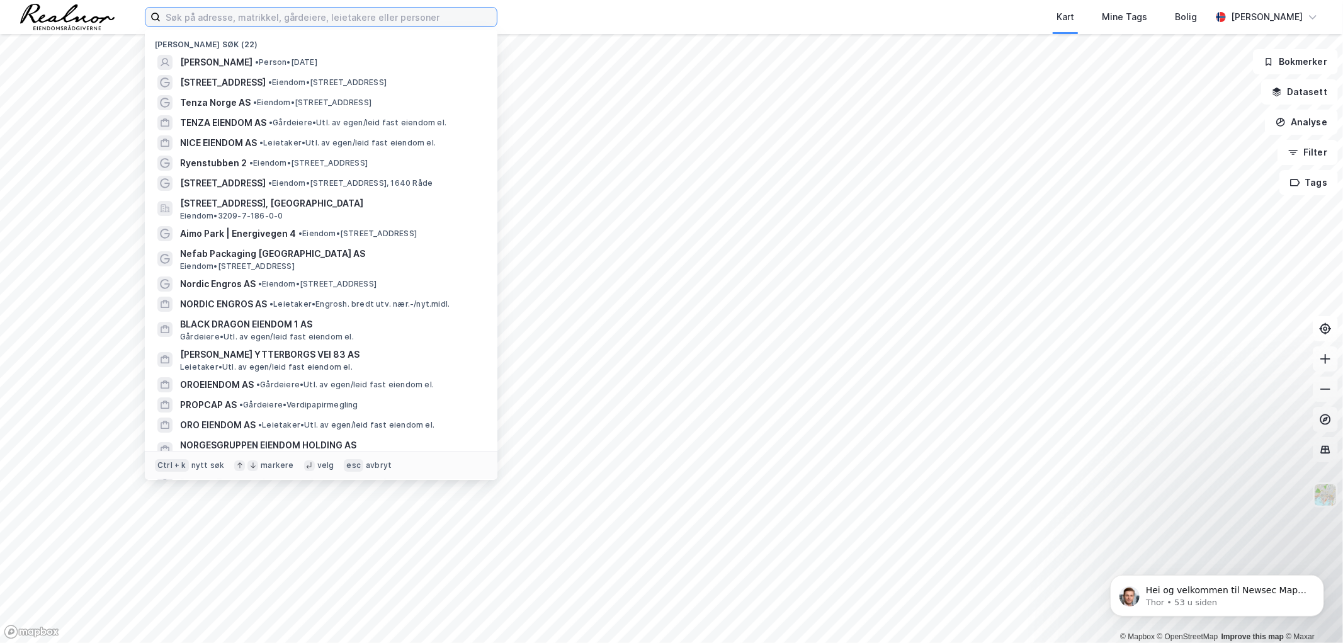
drag, startPoint x: 244, startPoint y: 59, endPoint x: 205, endPoint y: 17, distance: 56.6
click at [205, 17] on input at bounding box center [329, 17] width 336 height 19
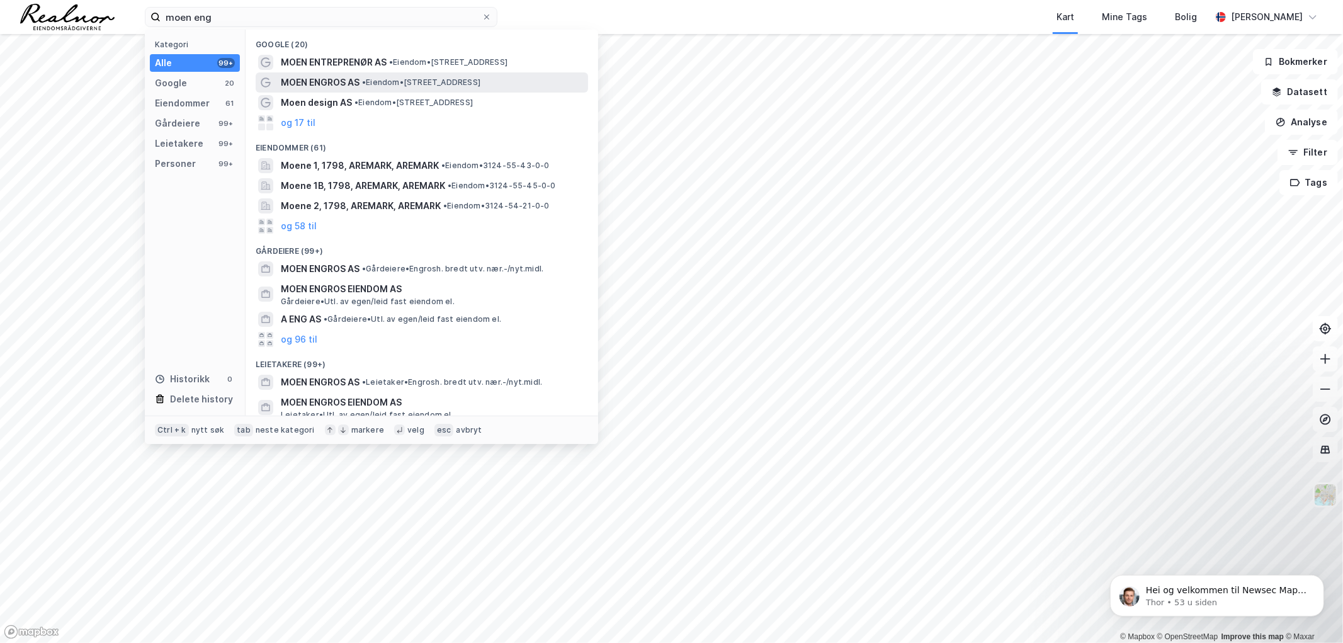
click at [366, 84] on span "•" at bounding box center [364, 81] width 4 height 9
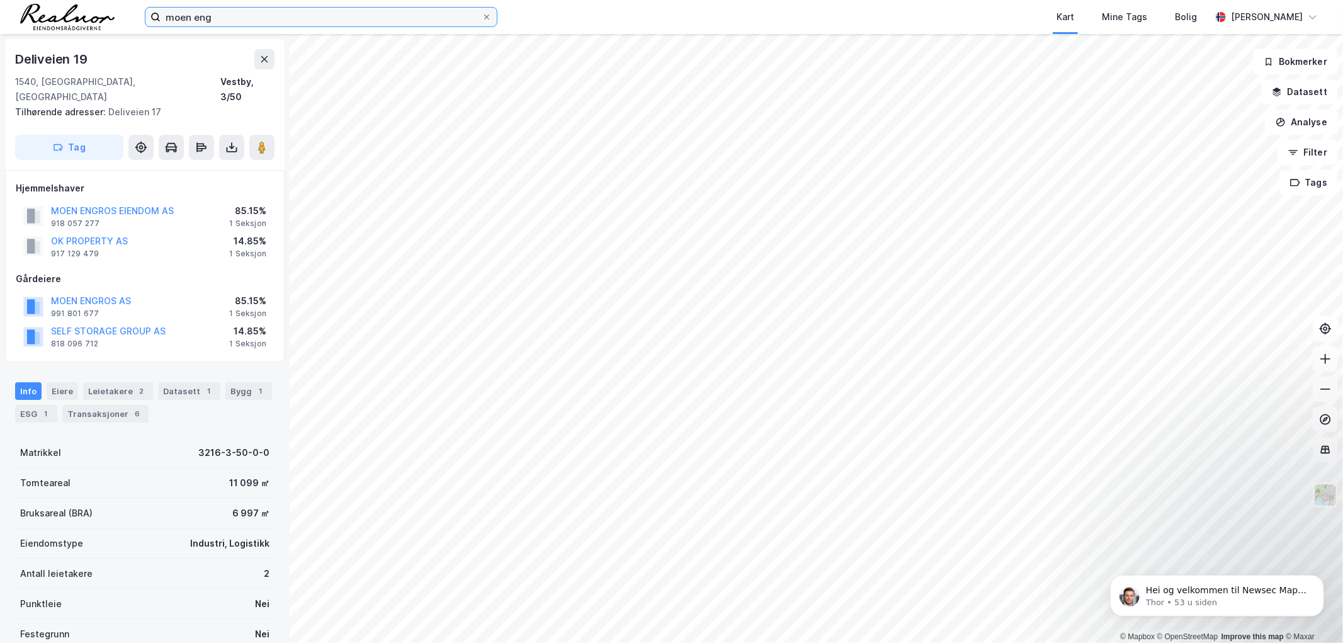
click at [241, 18] on input "moen eng" at bounding box center [321, 17] width 321 height 19
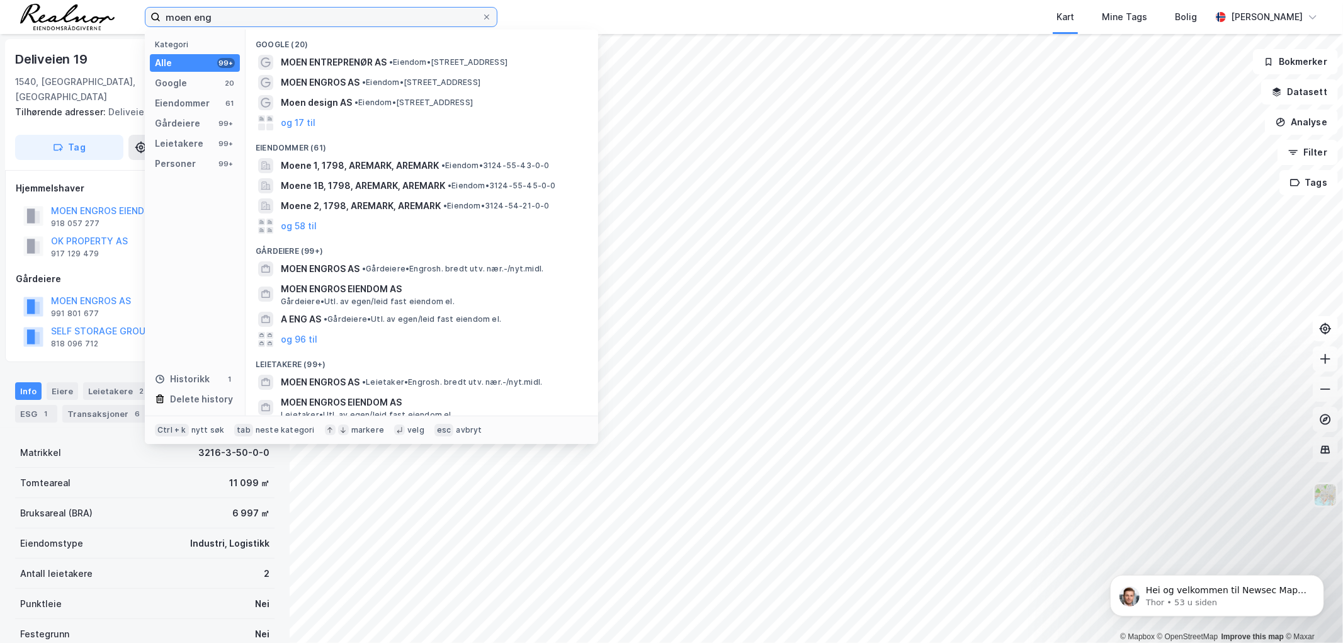
click at [241, 18] on input "moen eng" at bounding box center [321, 17] width 321 height 19
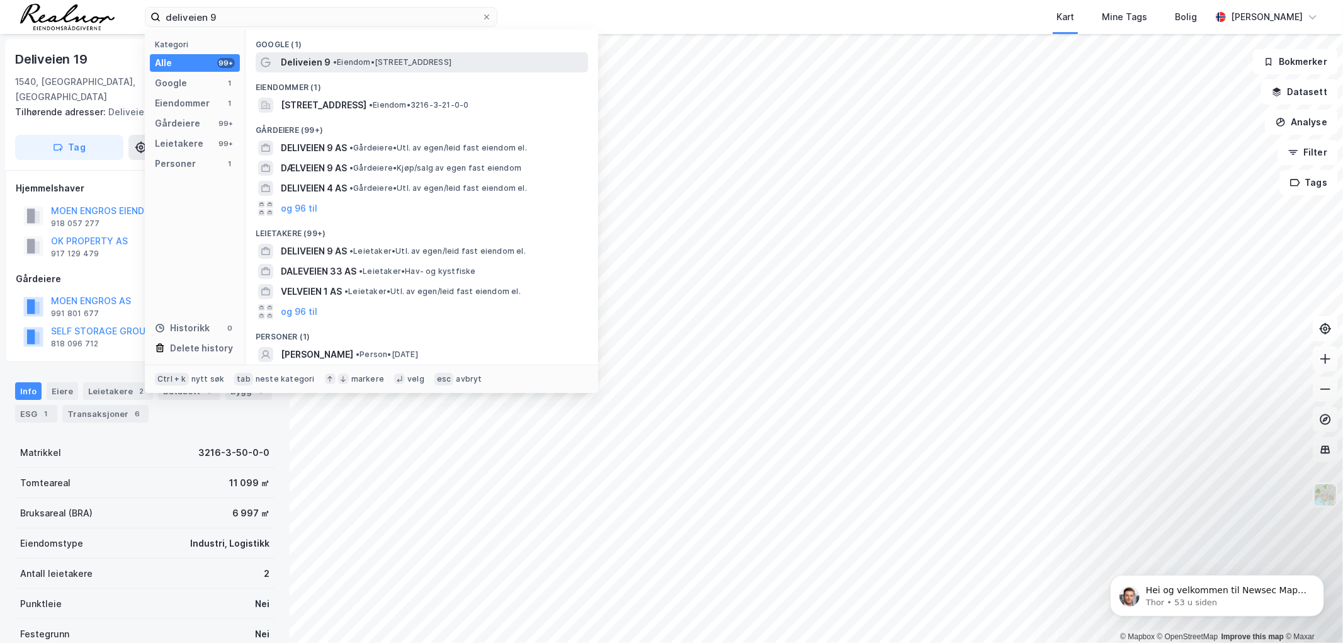
click at [313, 54] on div "Deliveien 9 • Eiendom • Deliveien 9, 1540 Vestby" at bounding box center [422, 62] width 333 height 20
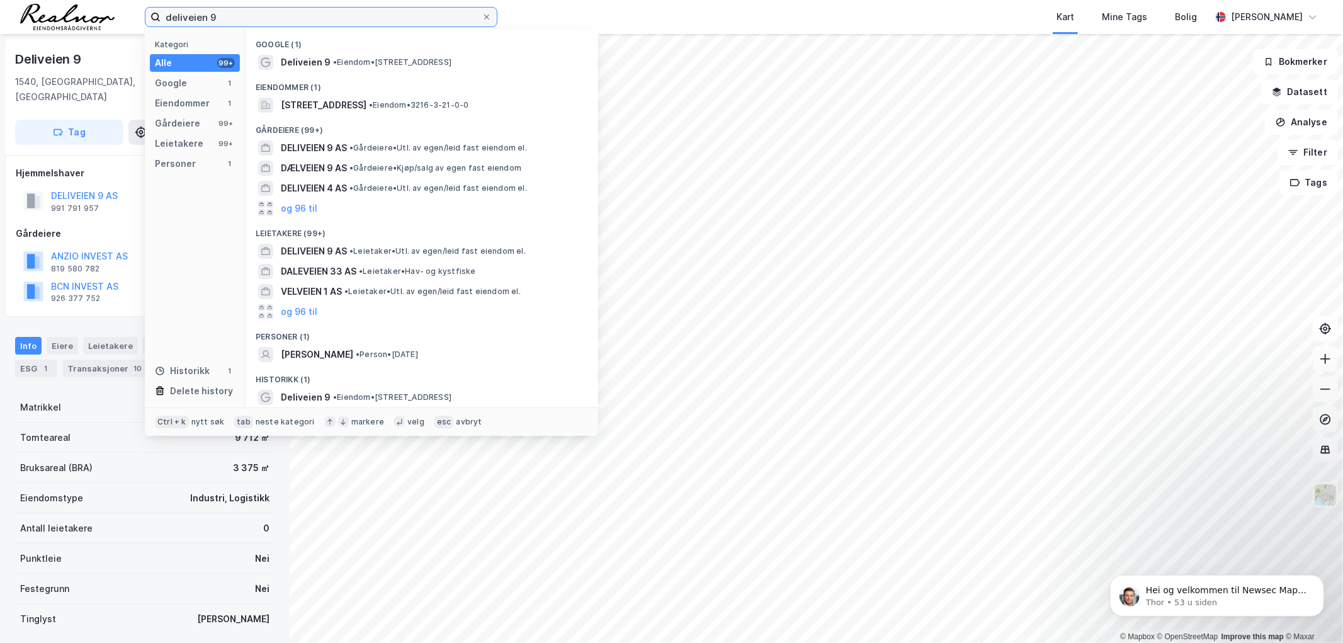
click at [241, 18] on input "deliveien 9" at bounding box center [321, 17] width 321 height 19
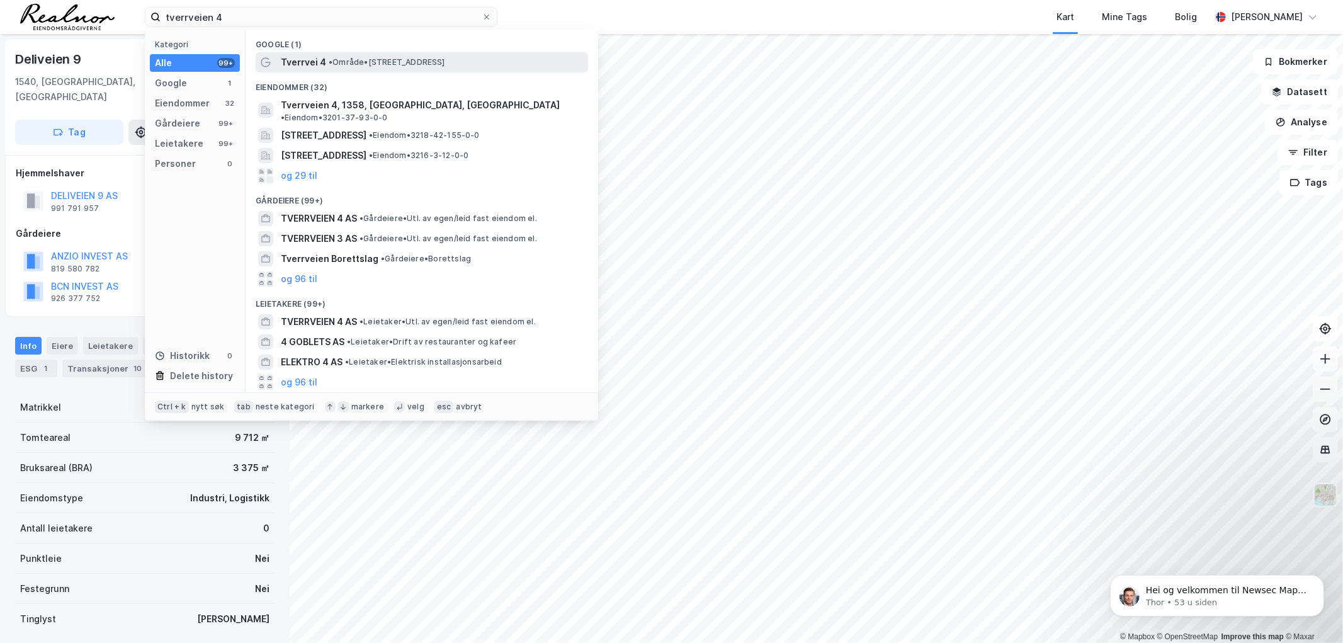
click at [364, 57] on span "• Område • Tverrvei 4, 0486 Oslo" at bounding box center [387, 62] width 117 height 10
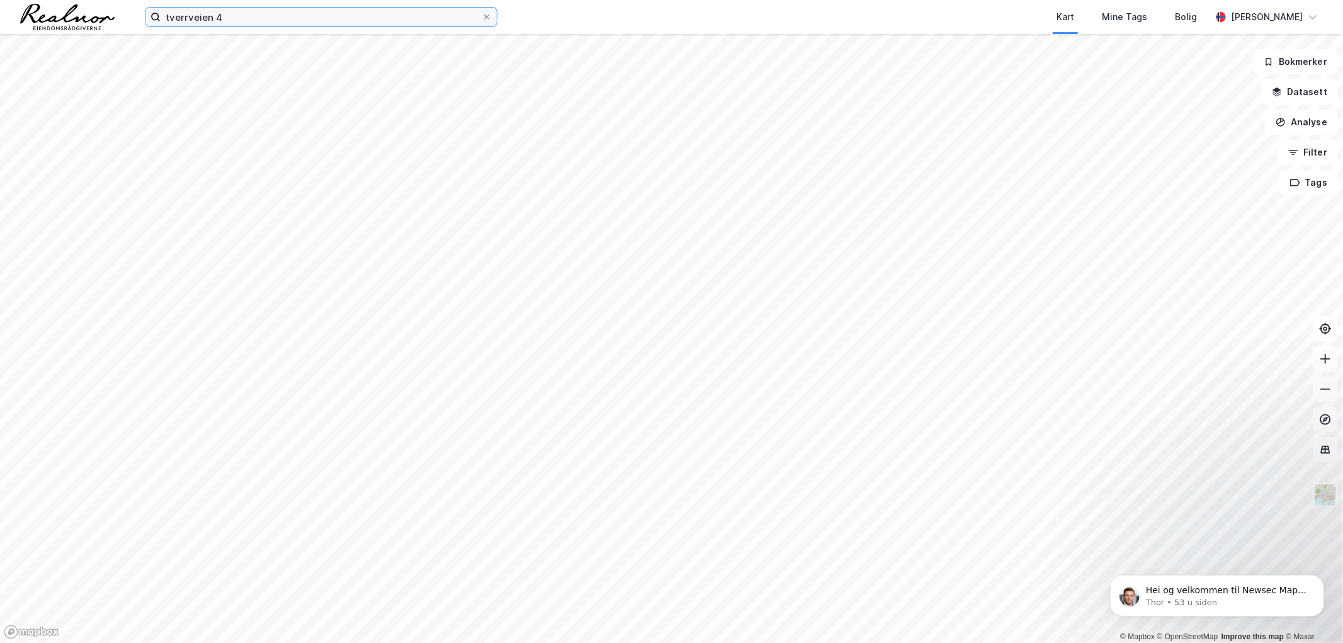
click at [239, 11] on input "tverrveien 4" at bounding box center [321, 17] width 321 height 19
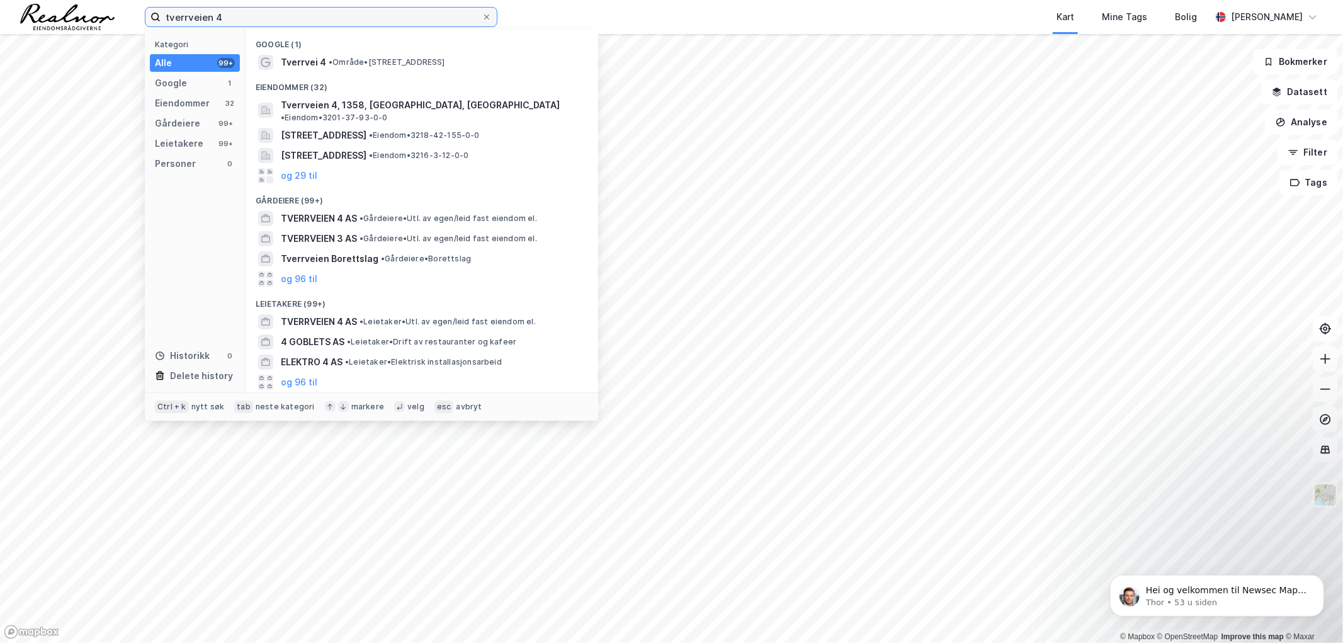
click at [239, 11] on input "tverrveien 4" at bounding box center [321, 17] width 321 height 19
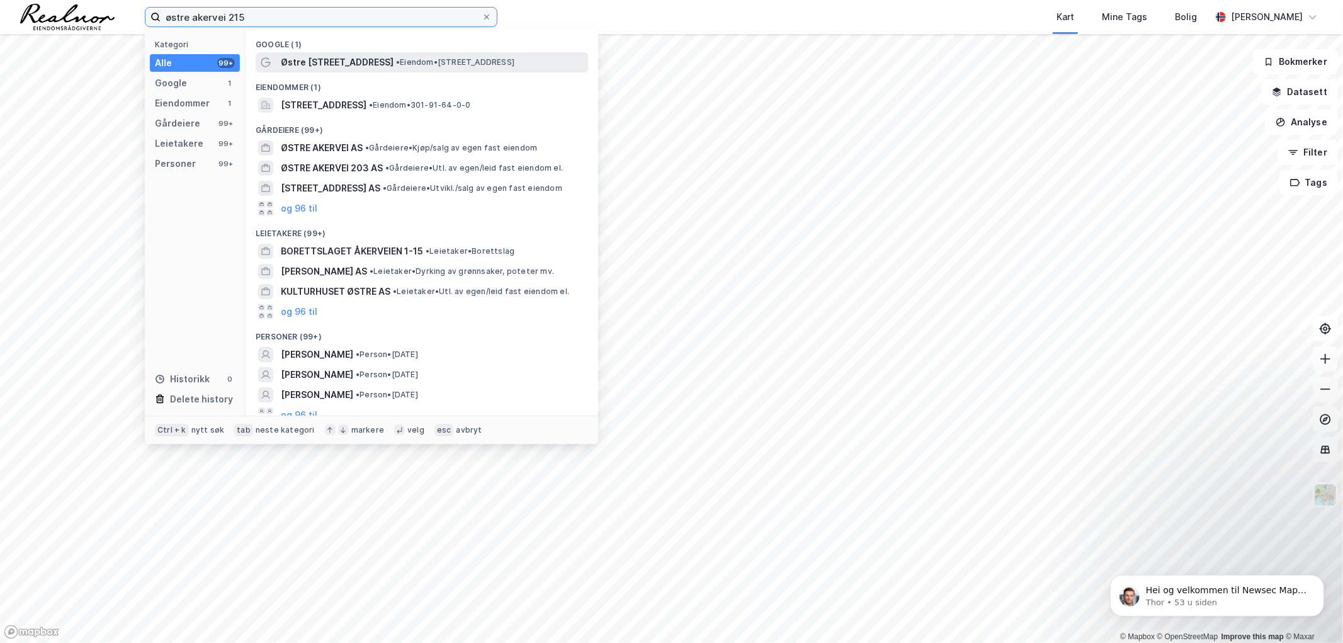
type input "østre akervei 215"
click at [373, 68] on div "Østre Aker vei 215 • Eiendom • Østre Aker vei 215, 0975 Oslo" at bounding box center [433, 62] width 305 height 15
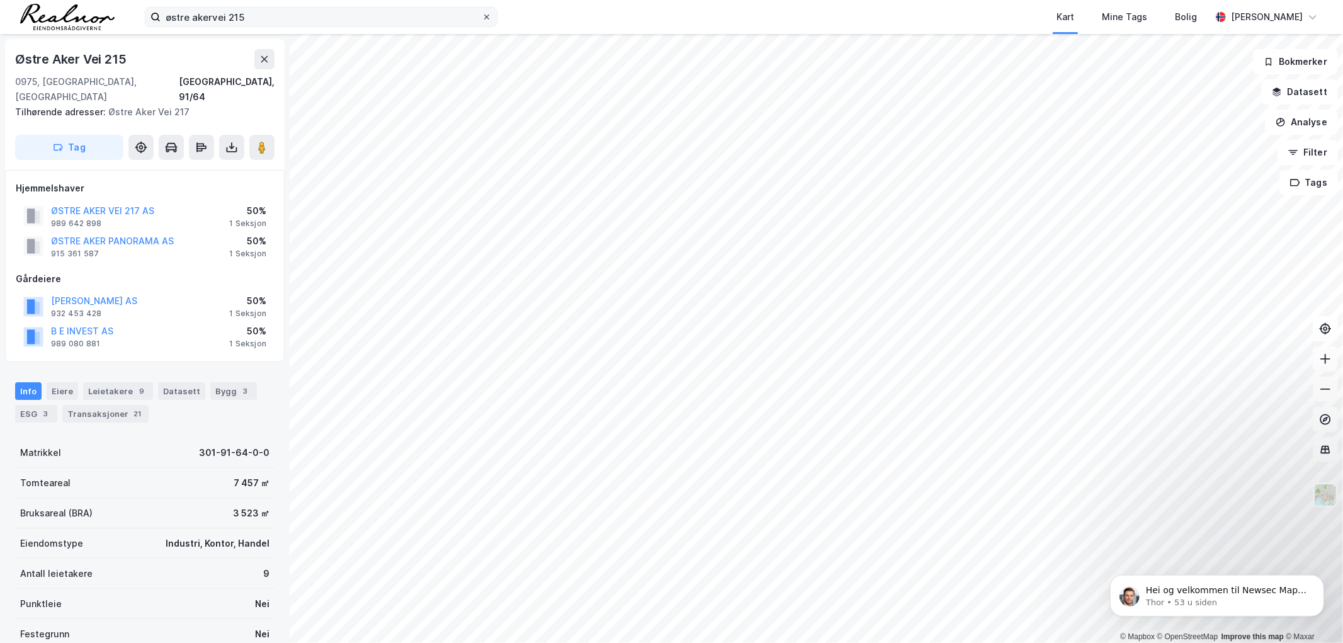
click at [486, 16] on icon at bounding box center [486, 16] width 5 height 5
click at [482, 16] on input "østre akervei 215" at bounding box center [321, 17] width 321 height 19
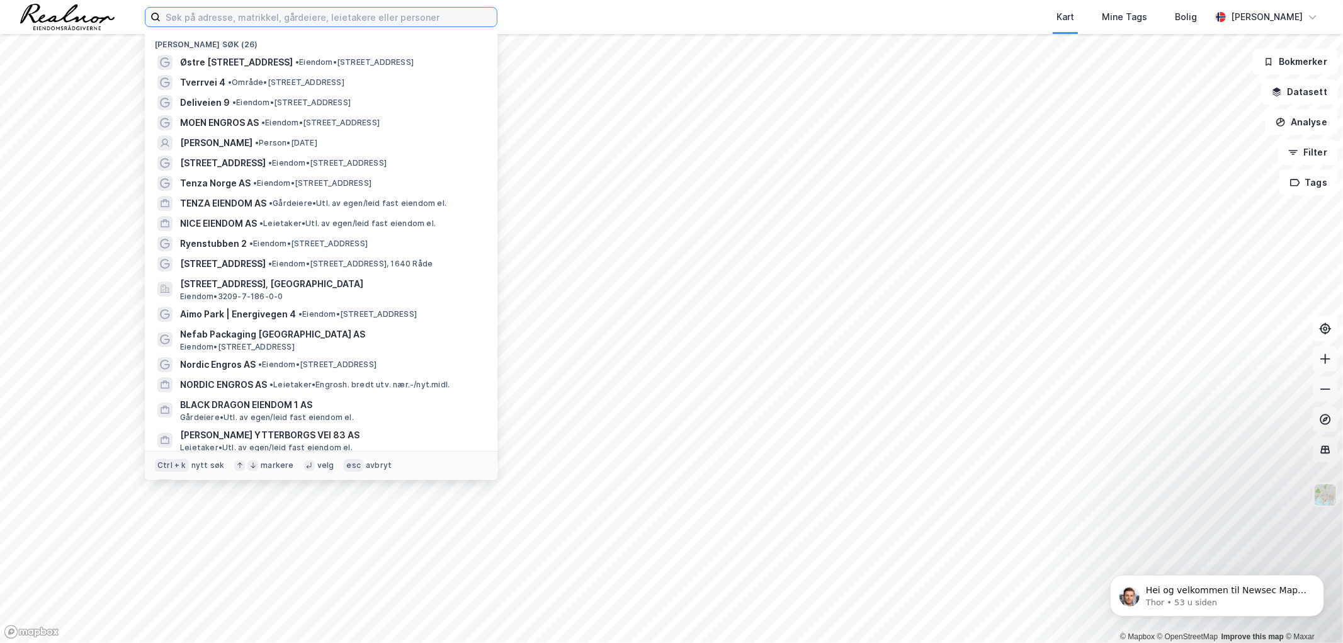
click at [267, 17] on input at bounding box center [329, 17] width 336 height 19
click at [248, 17] on input at bounding box center [329, 17] width 336 height 19
